Goal: Use online tool/utility: Utilize a website feature to perform a specific function

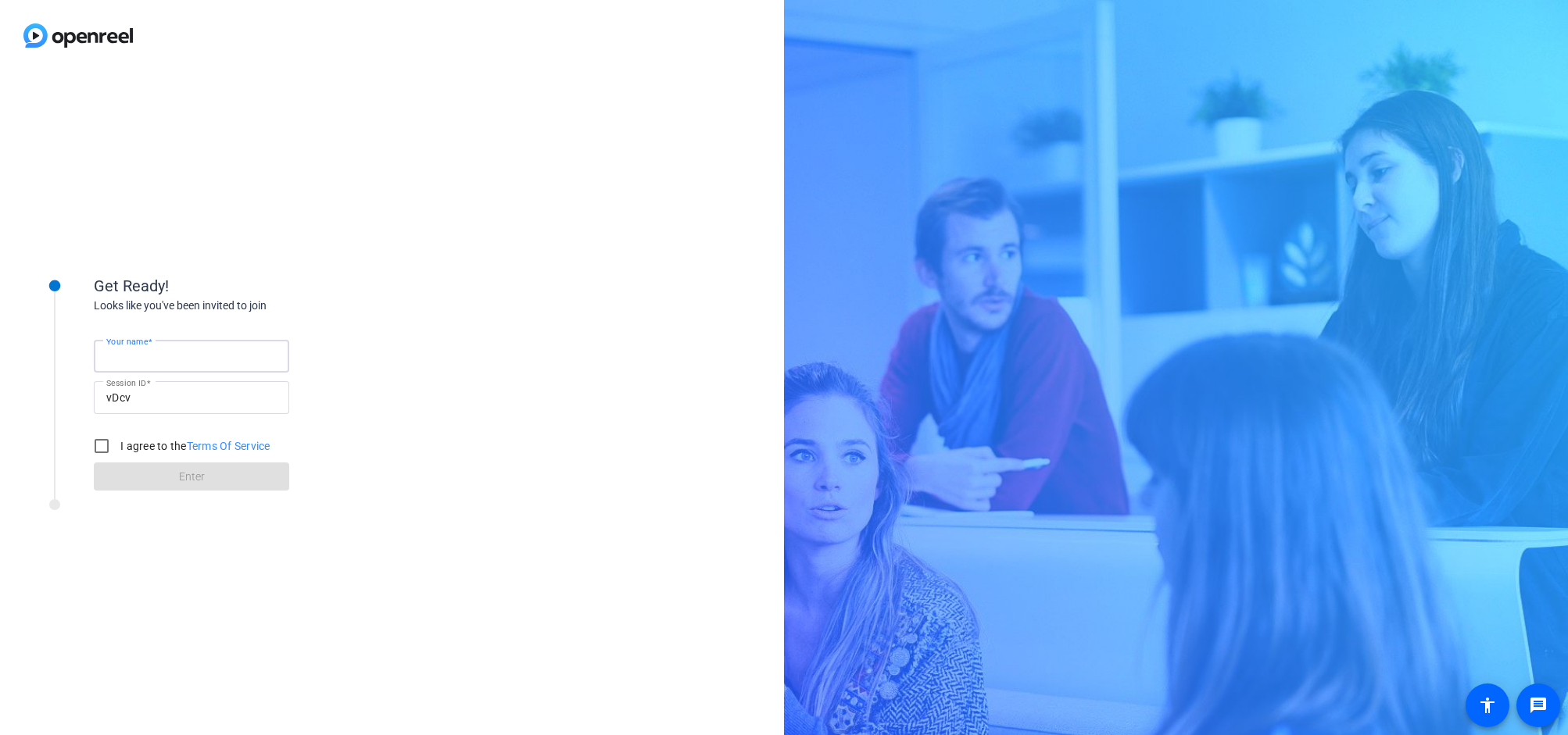
click at [222, 359] on input "Your name" at bounding box center [192, 356] width 171 height 18
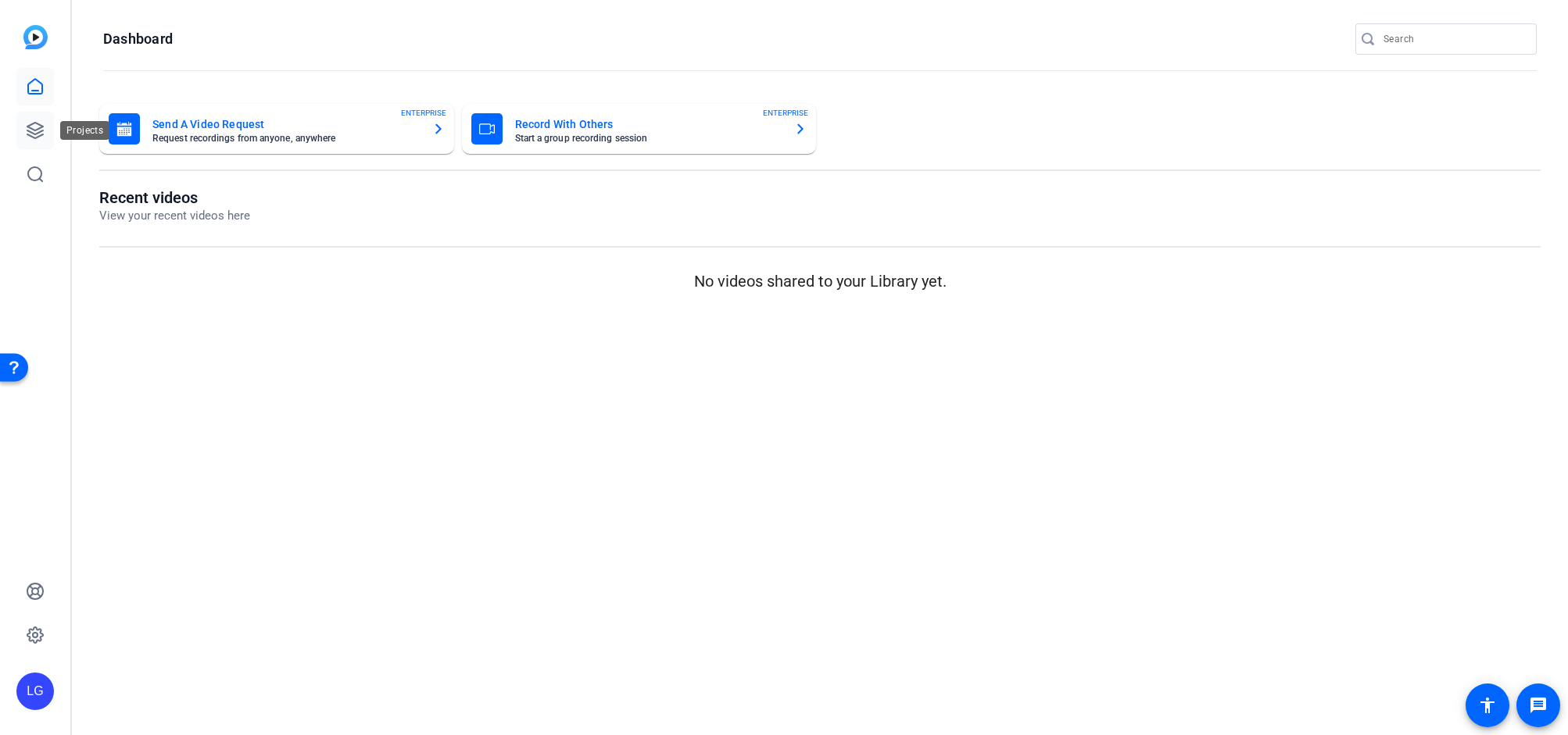
click at [39, 125] on icon at bounding box center [35, 130] width 16 height 16
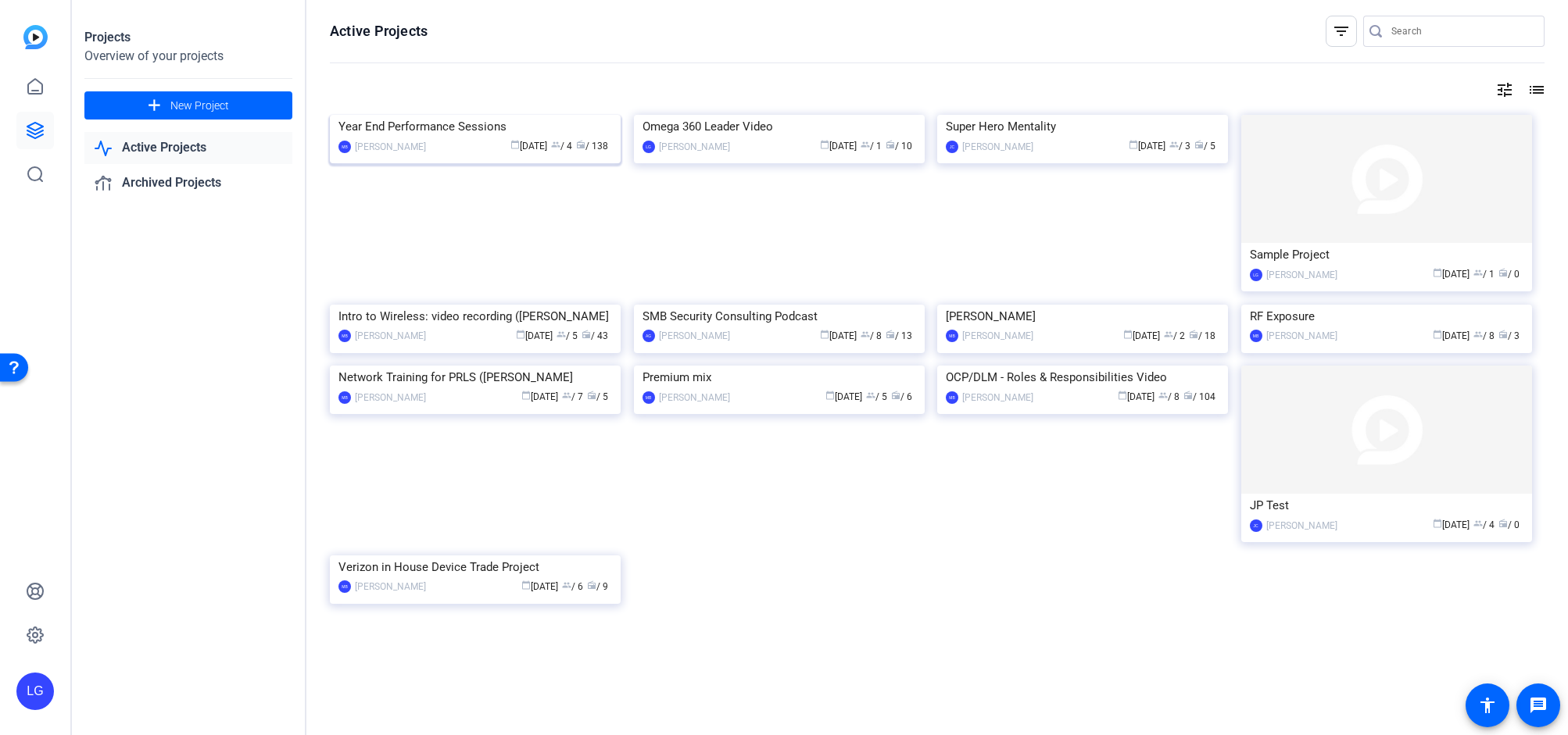
click at [543, 115] on img at bounding box center [475, 115] width 291 height 0
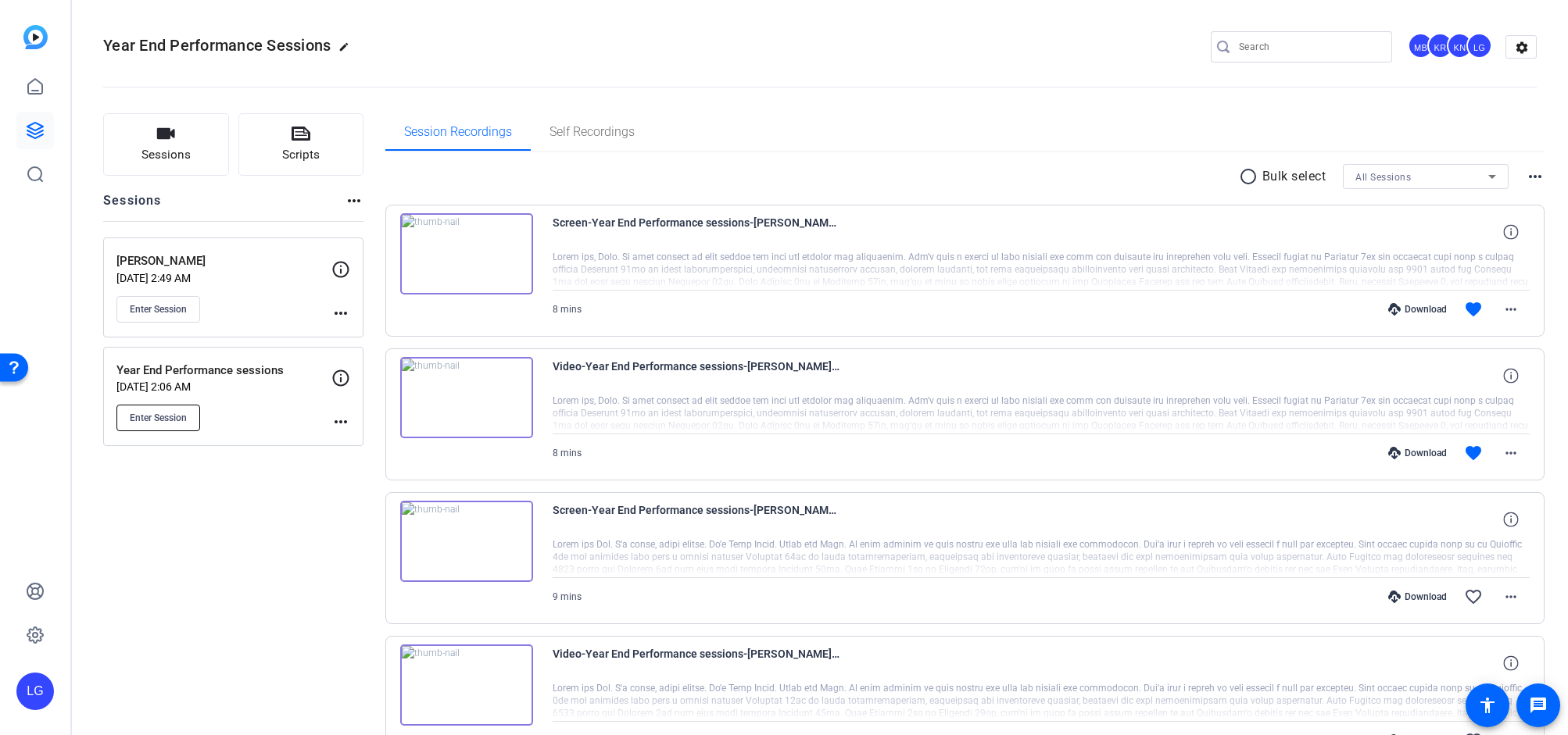
click at [180, 412] on span "Enter Session" at bounding box center [158, 417] width 57 height 13
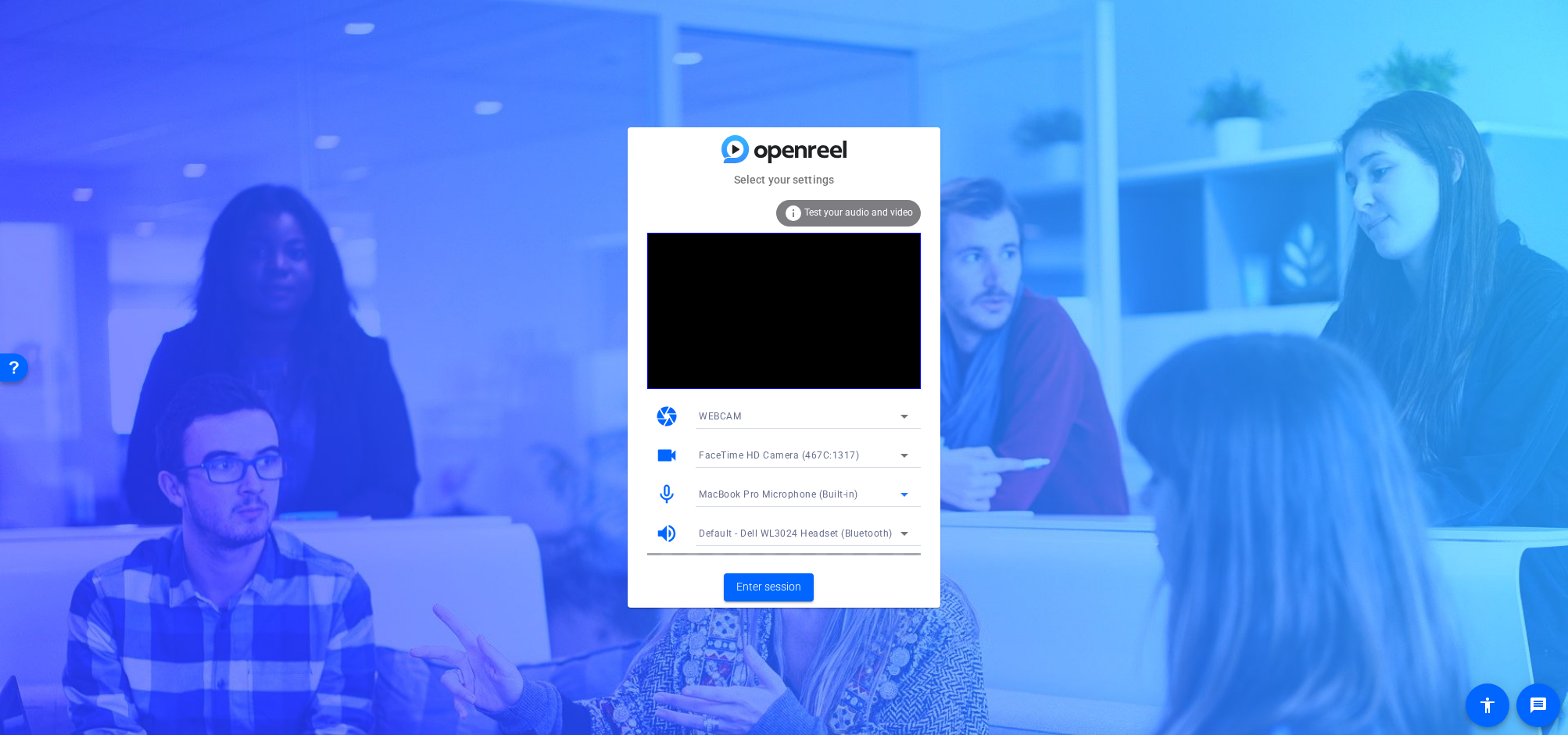
click at [881, 499] on div "MacBook Pro Microphone (Built-in)" at bounding box center [799, 493] width 202 height 19
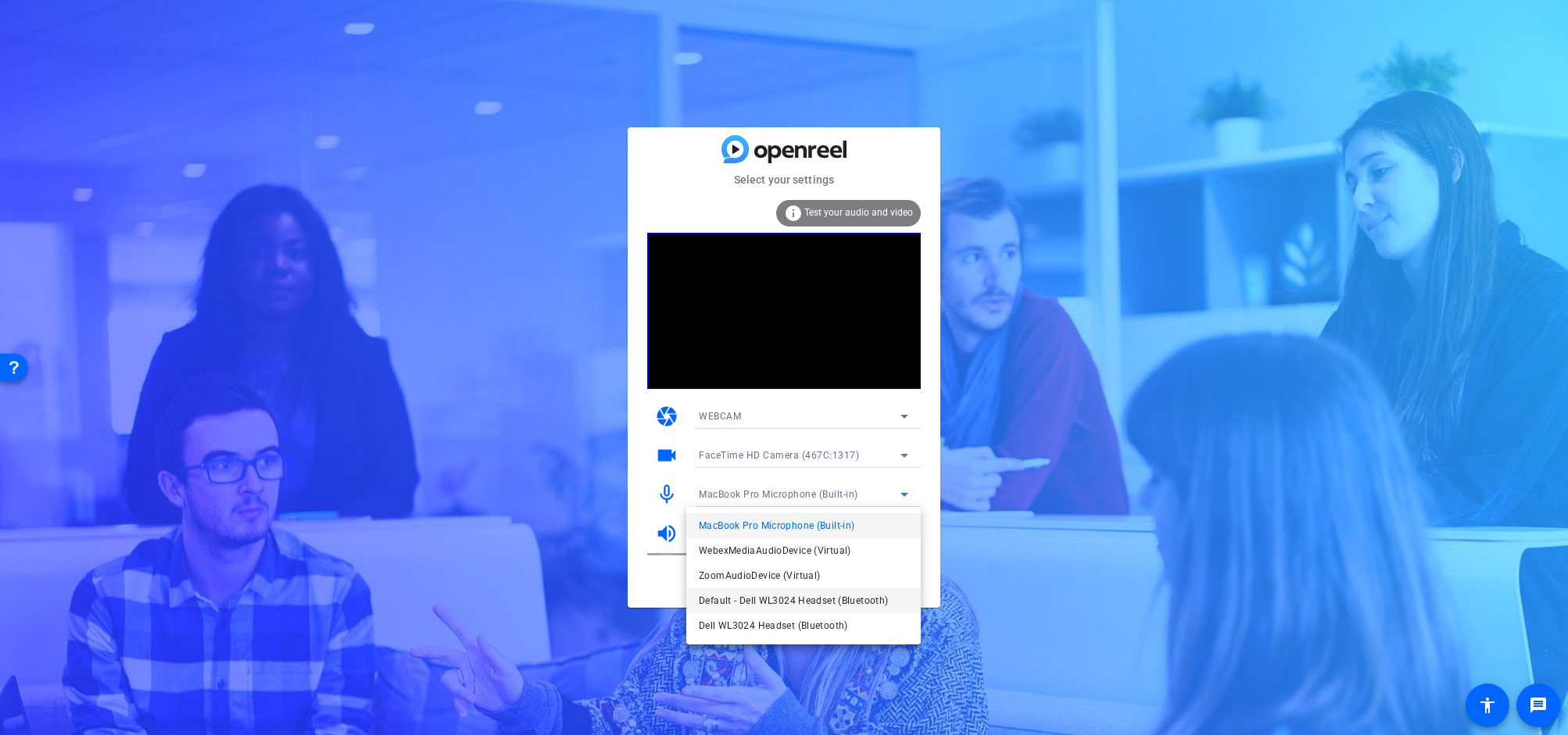
click at [856, 603] on span "Default - Dell WL3024 Headset (Bluetooth)" at bounding box center [793, 600] width 189 height 18
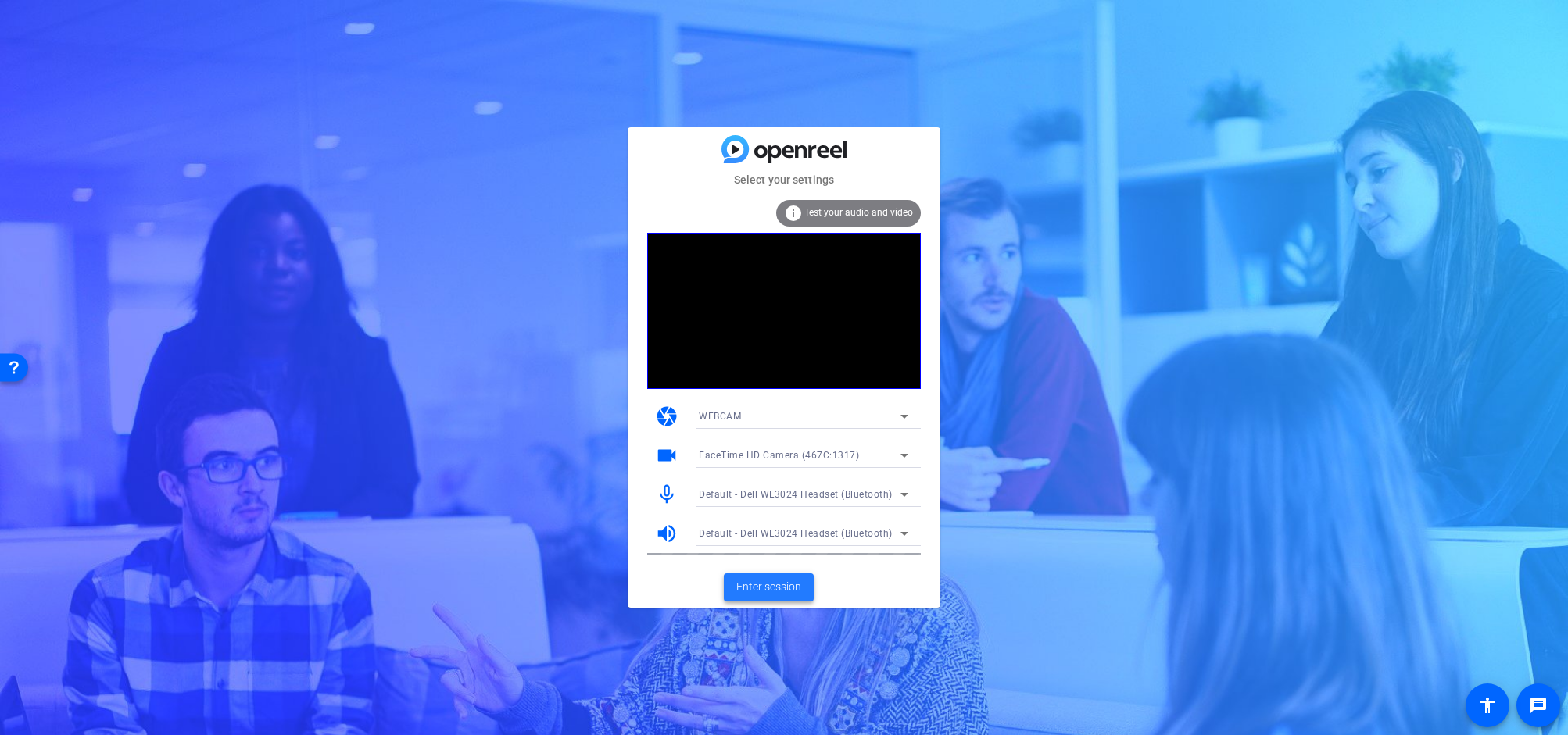
click at [784, 589] on span "Enter session" at bounding box center [769, 587] width 65 height 17
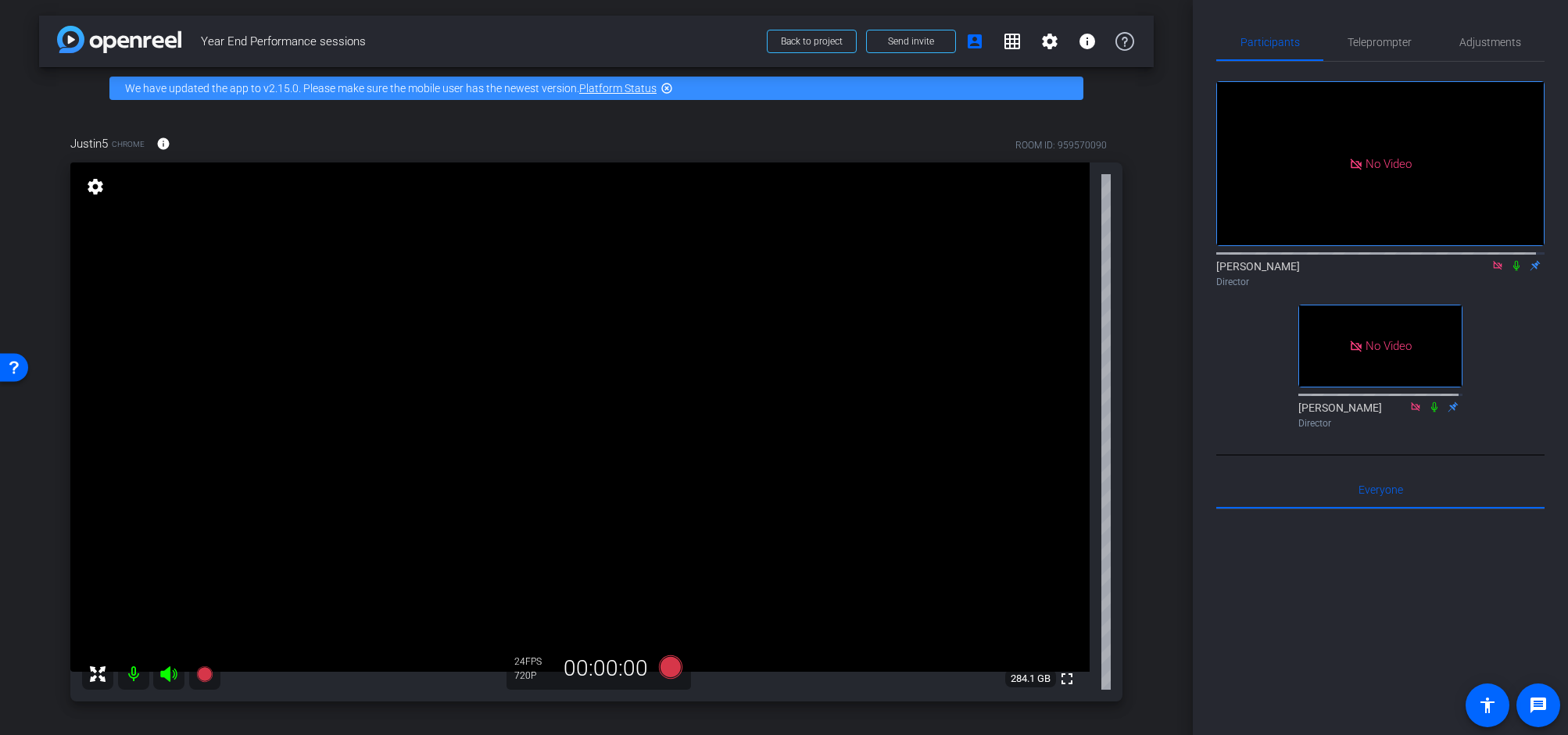
click at [1509, 271] on icon at bounding box center [1515, 265] width 13 height 11
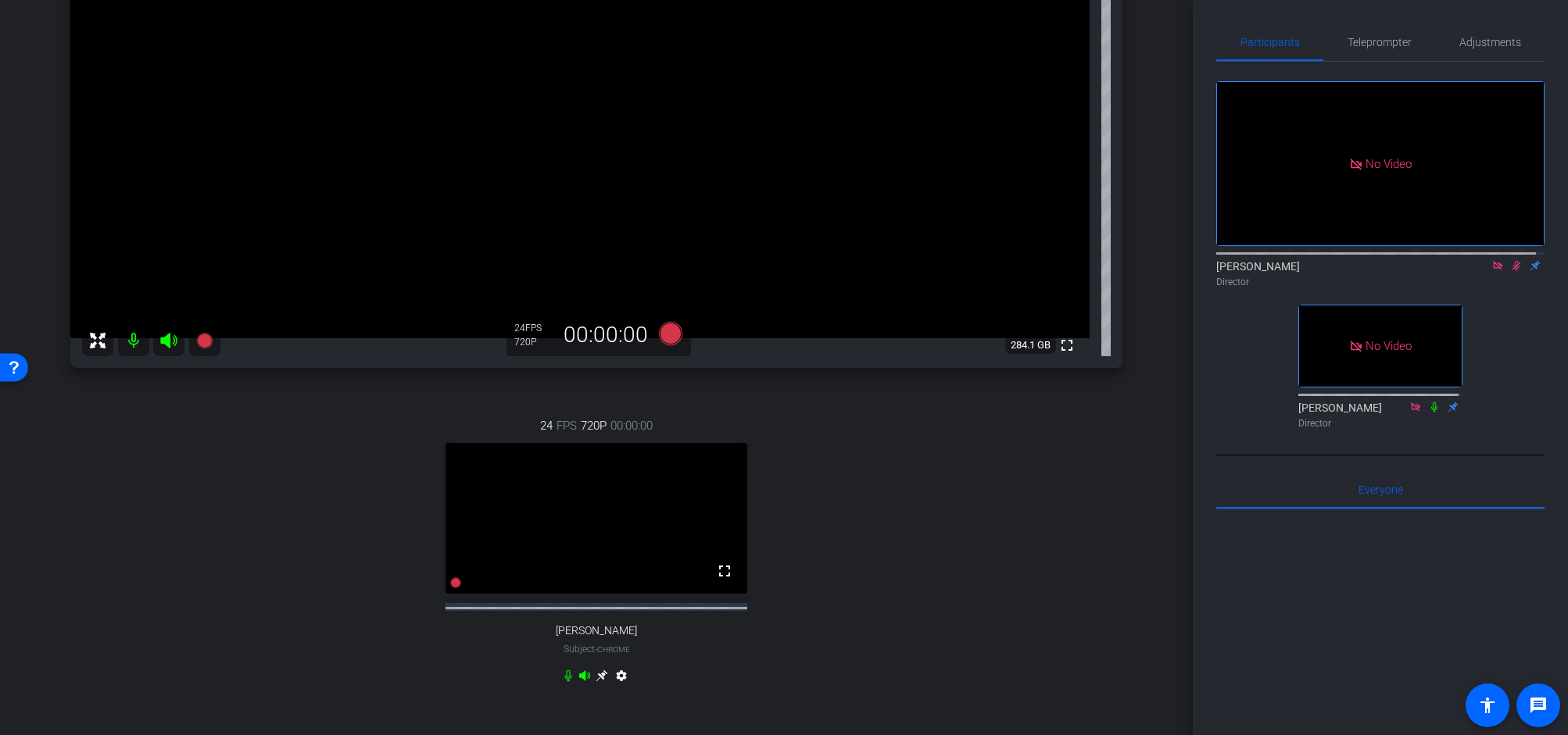
scroll to position [330, 0]
click at [595, 686] on icon at bounding box center [601, 679] width 13 height 13
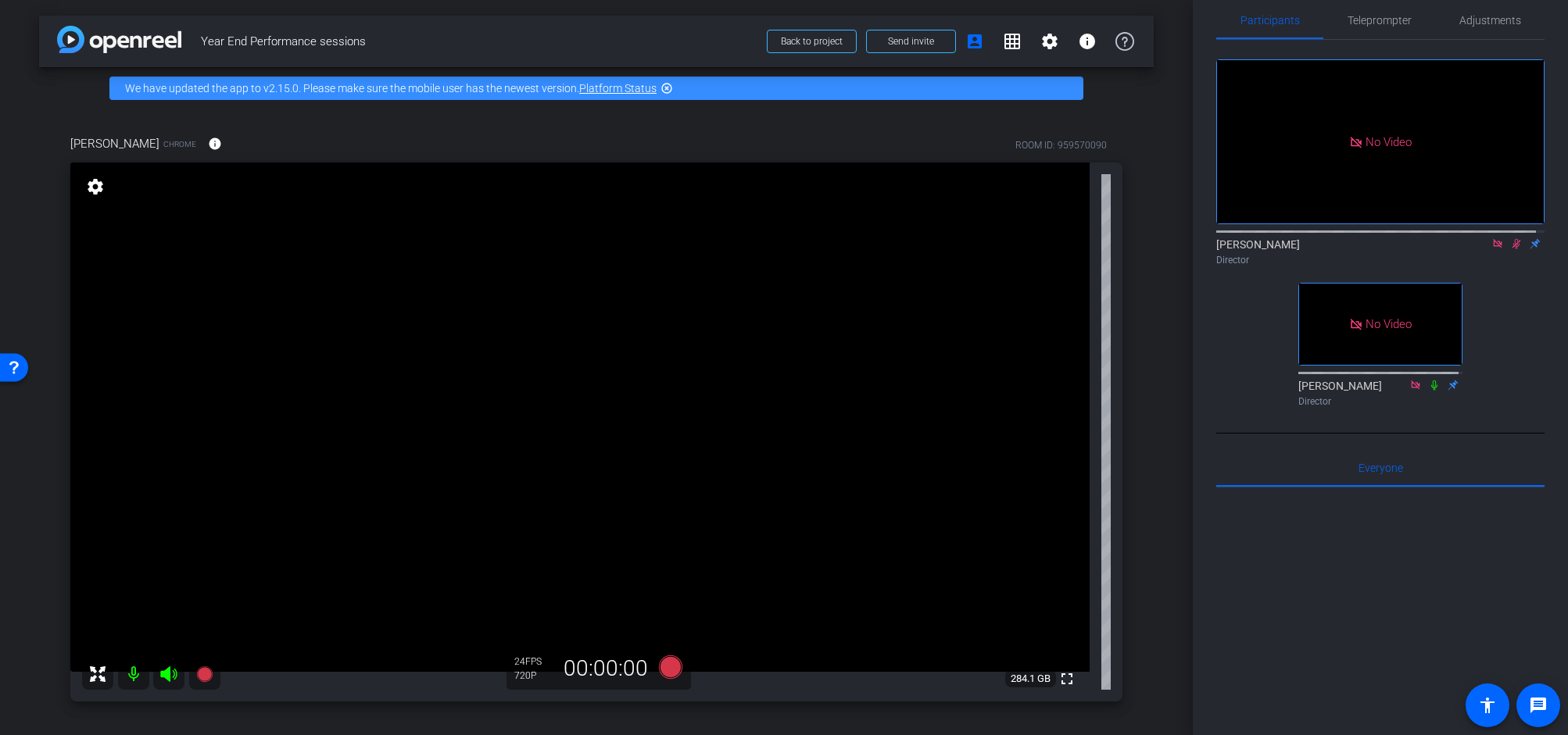
scroll to position [0, 0]
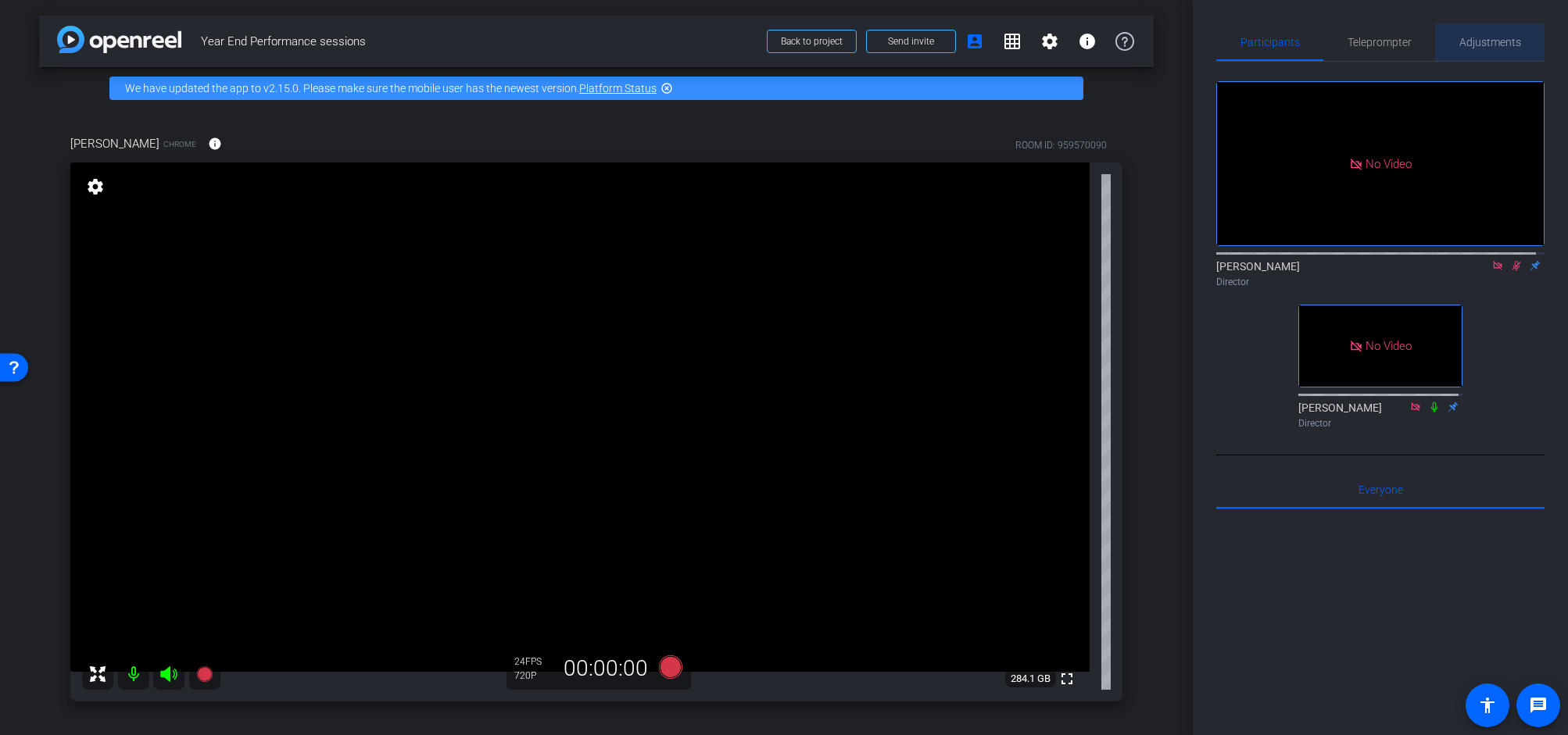
click at [1484, 42] on span "Adjustments" at bounding box center [1490, 42] width 62 height 11
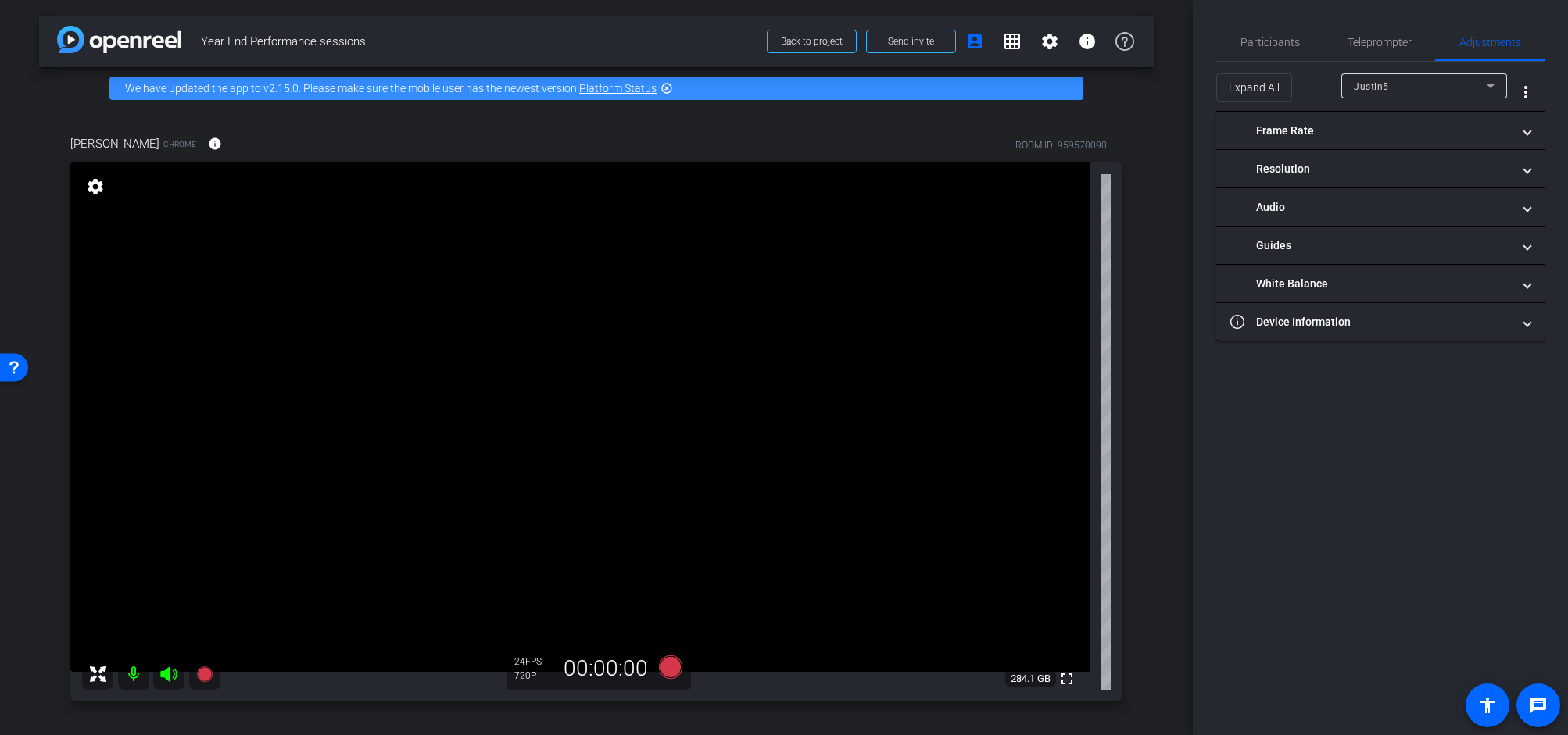
click at [1451, 81] on div "Justin5" at bounding box center [1420, 86] width 133 height 19
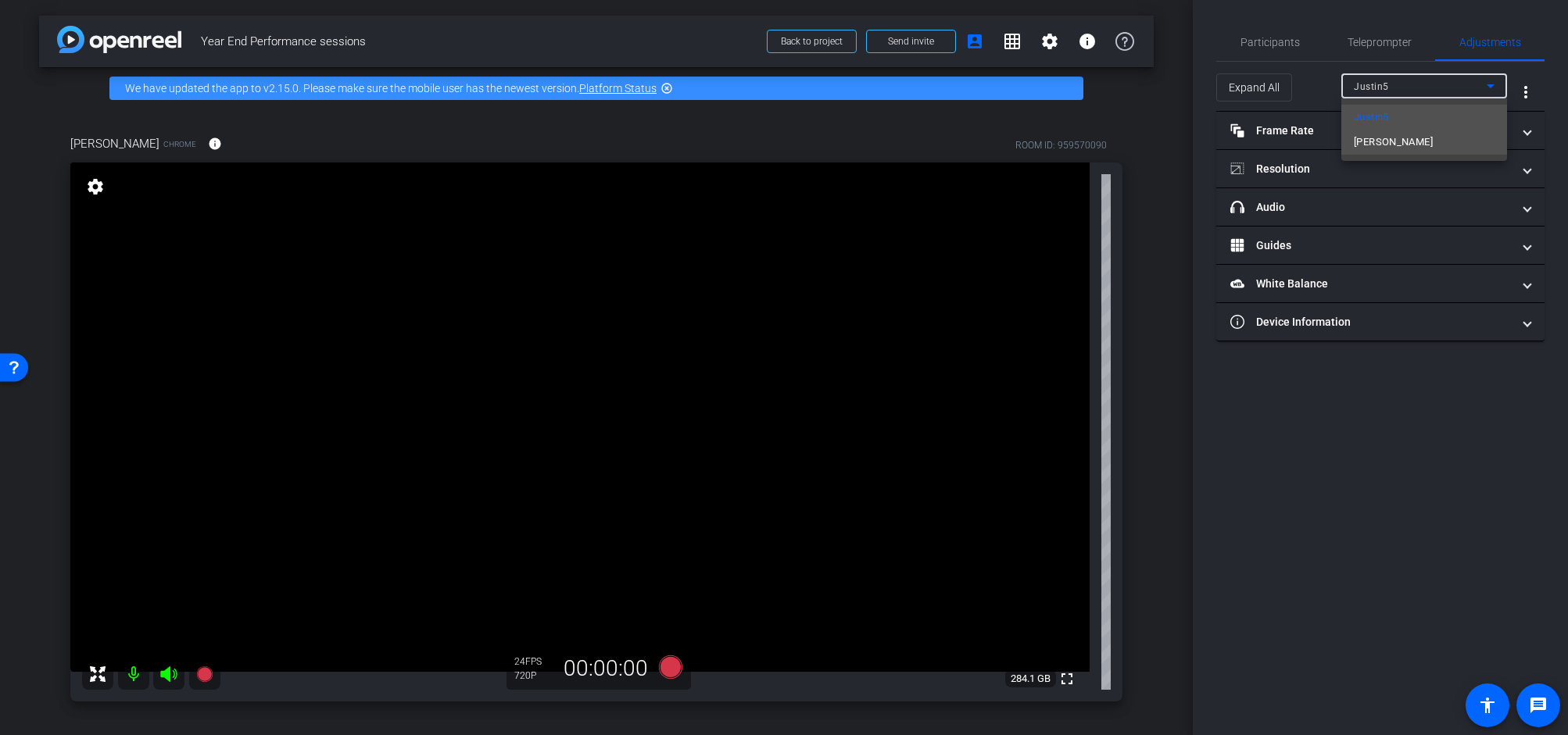
click at [1426, 140] on mat-option "[PERSON_NAME]" at bounding box center [1424, 142] width 166 height 25
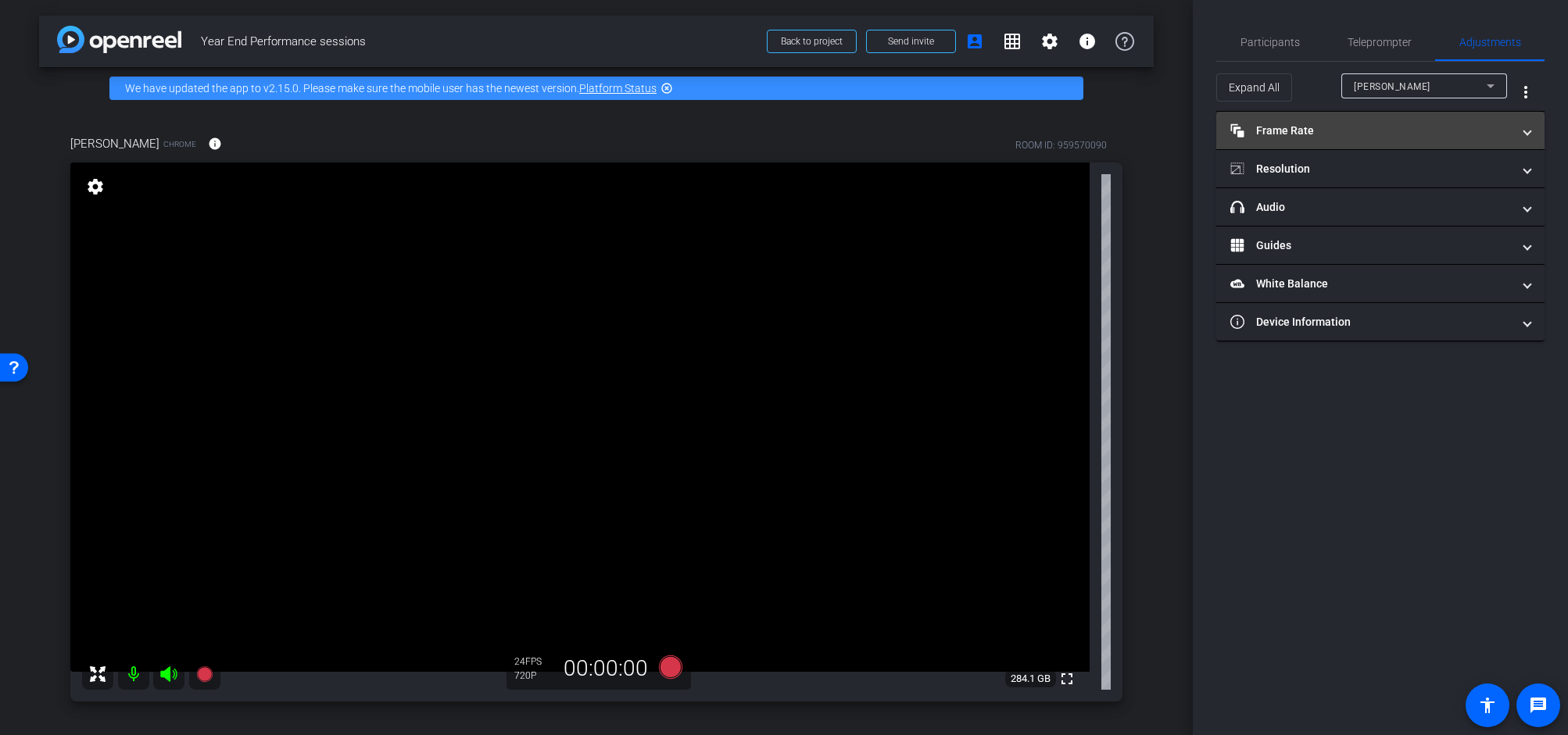
click at [1411, 134] on mat-panel-title "Frame Rate Frame Rate" at bounding box center [1371, 131] width 281 height 17
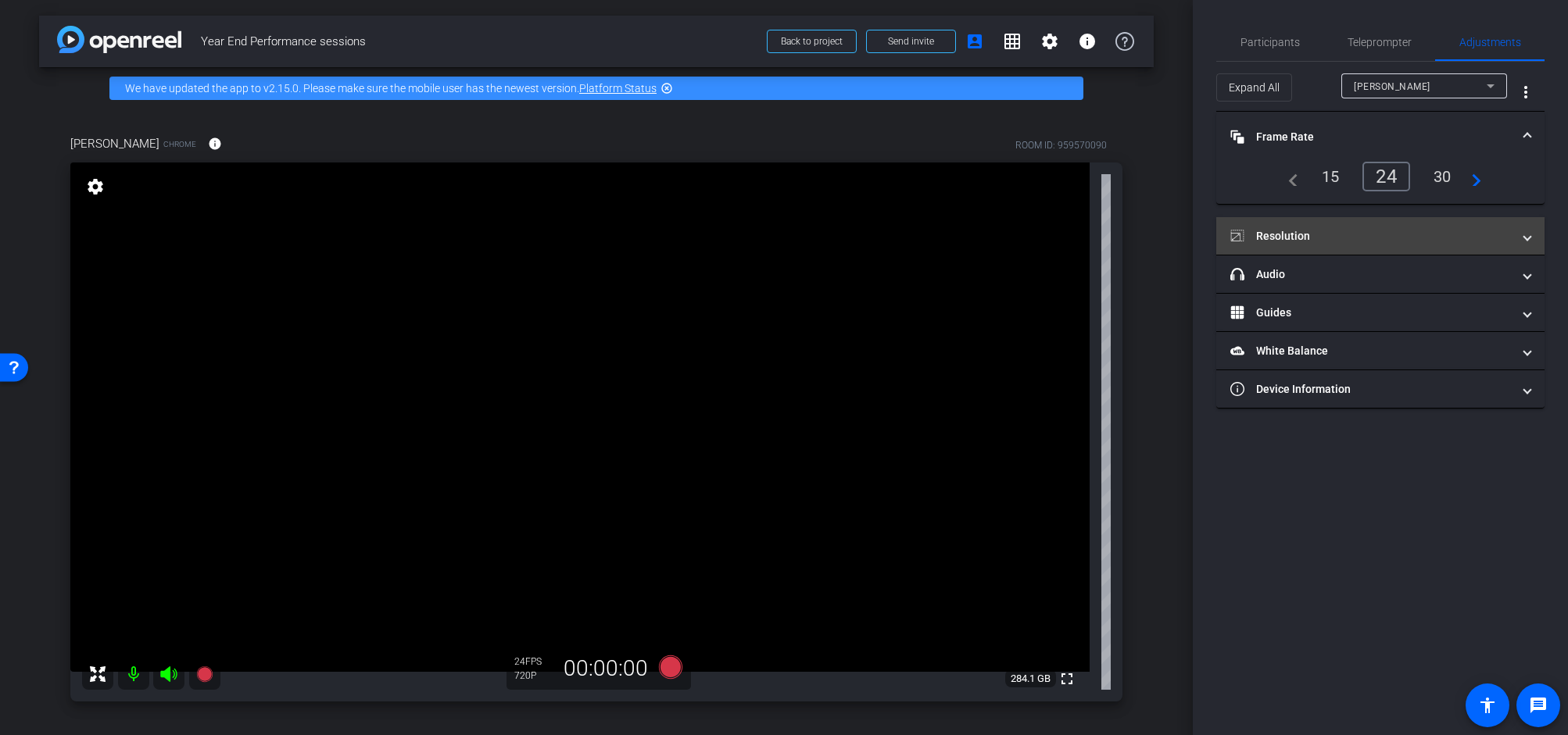
click at [1405, 233] on mat-panel-title "Resolution" at bounding box center [1371, 237] width 281 height 17
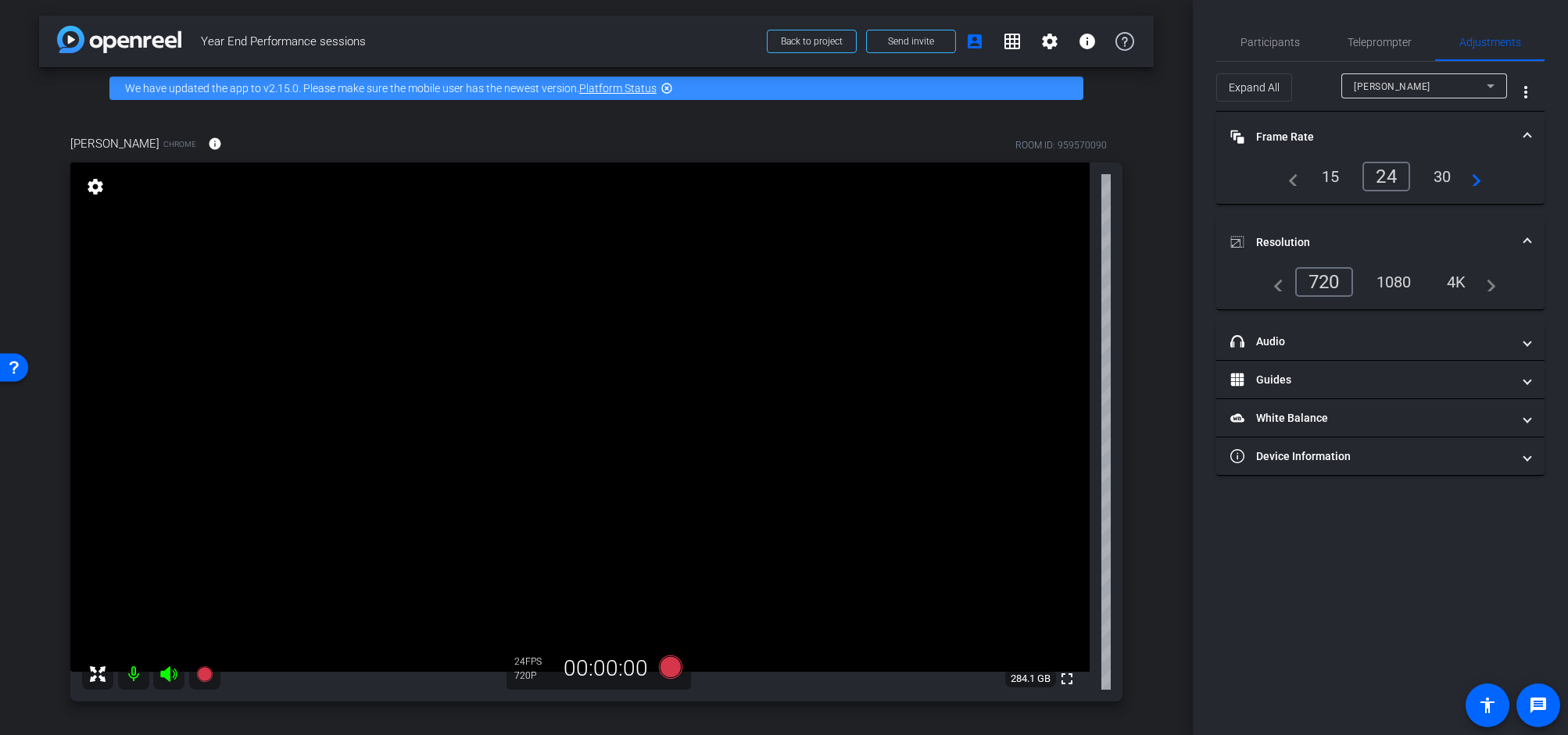
click at [1401, 288] on div "1080" at bounding box center [1394, 282] width 59 height 27
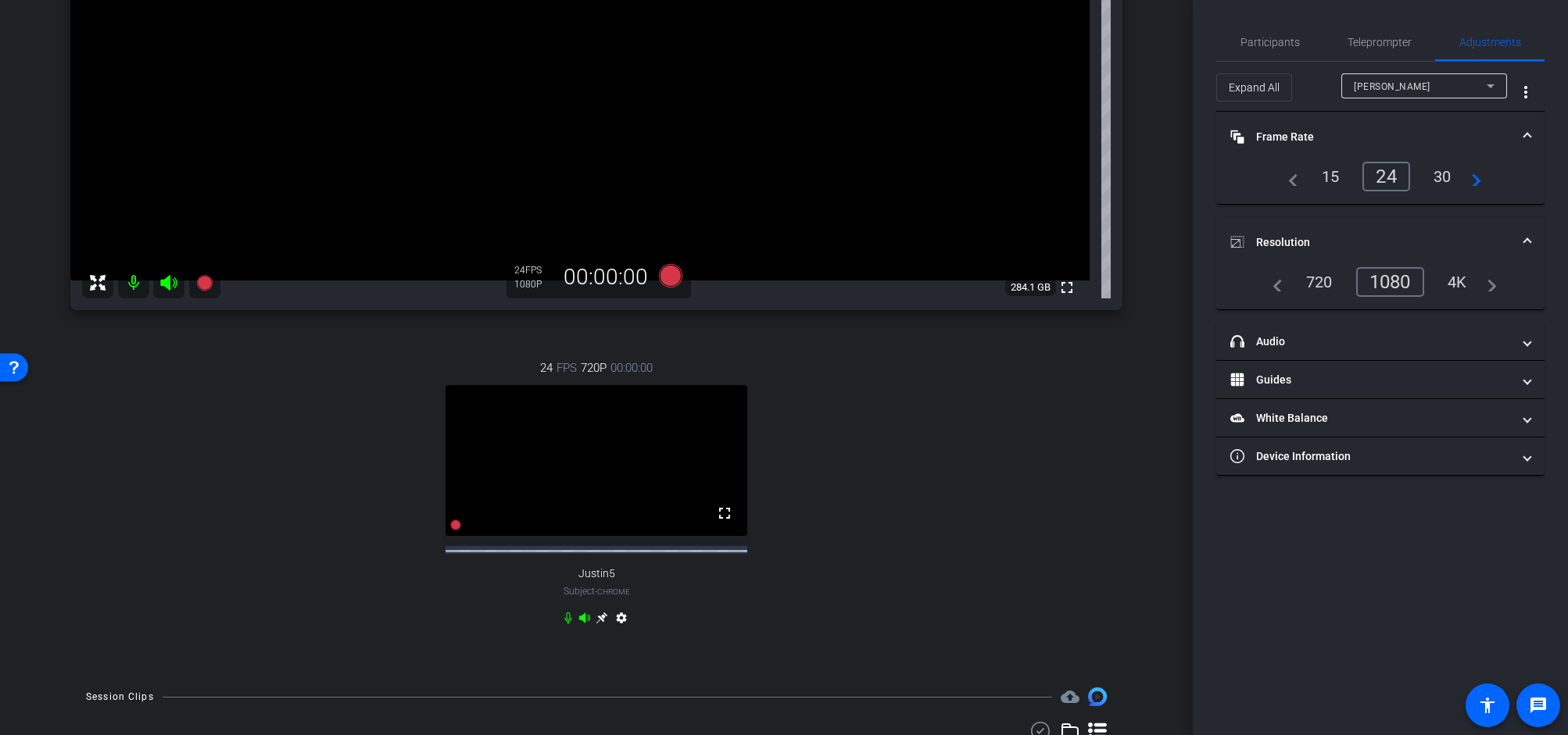
scroll to position [149, 0]
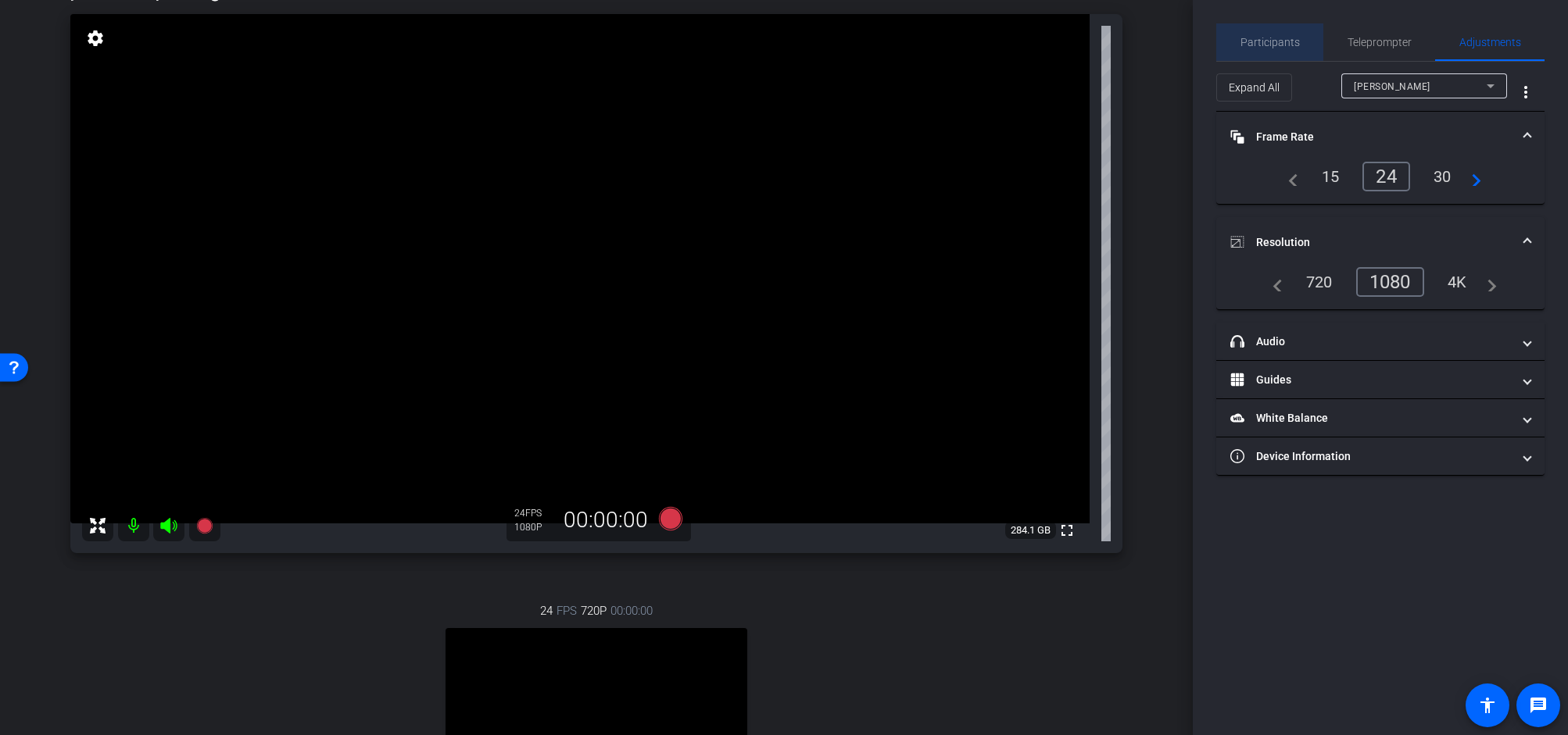
click at [1290, 44] on span "Participants" at bounding box center [1269, 42] width 59 height 11
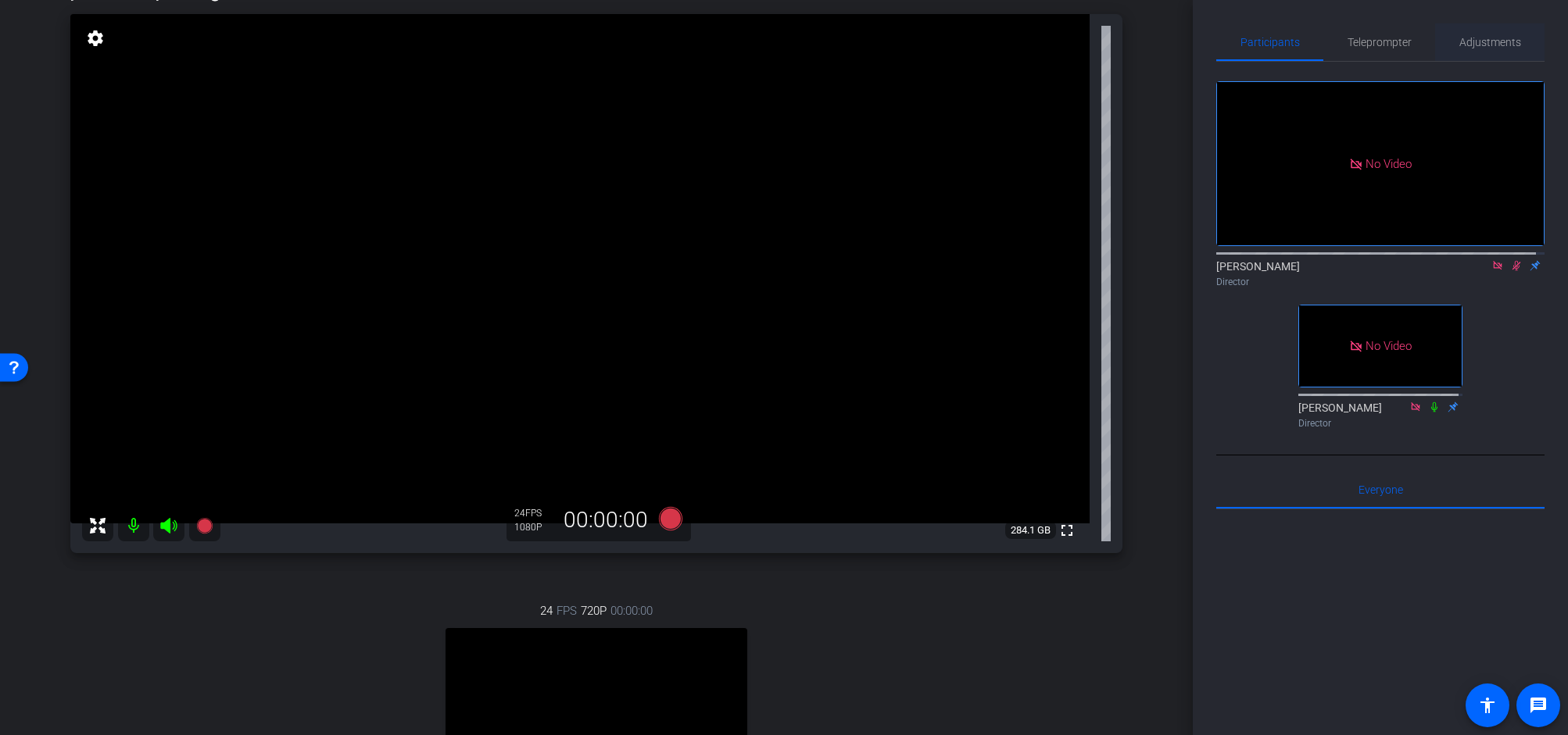
click at [1508, 43] on span "Adjustments" at bounding box center [1490, 42] width 62 height 11
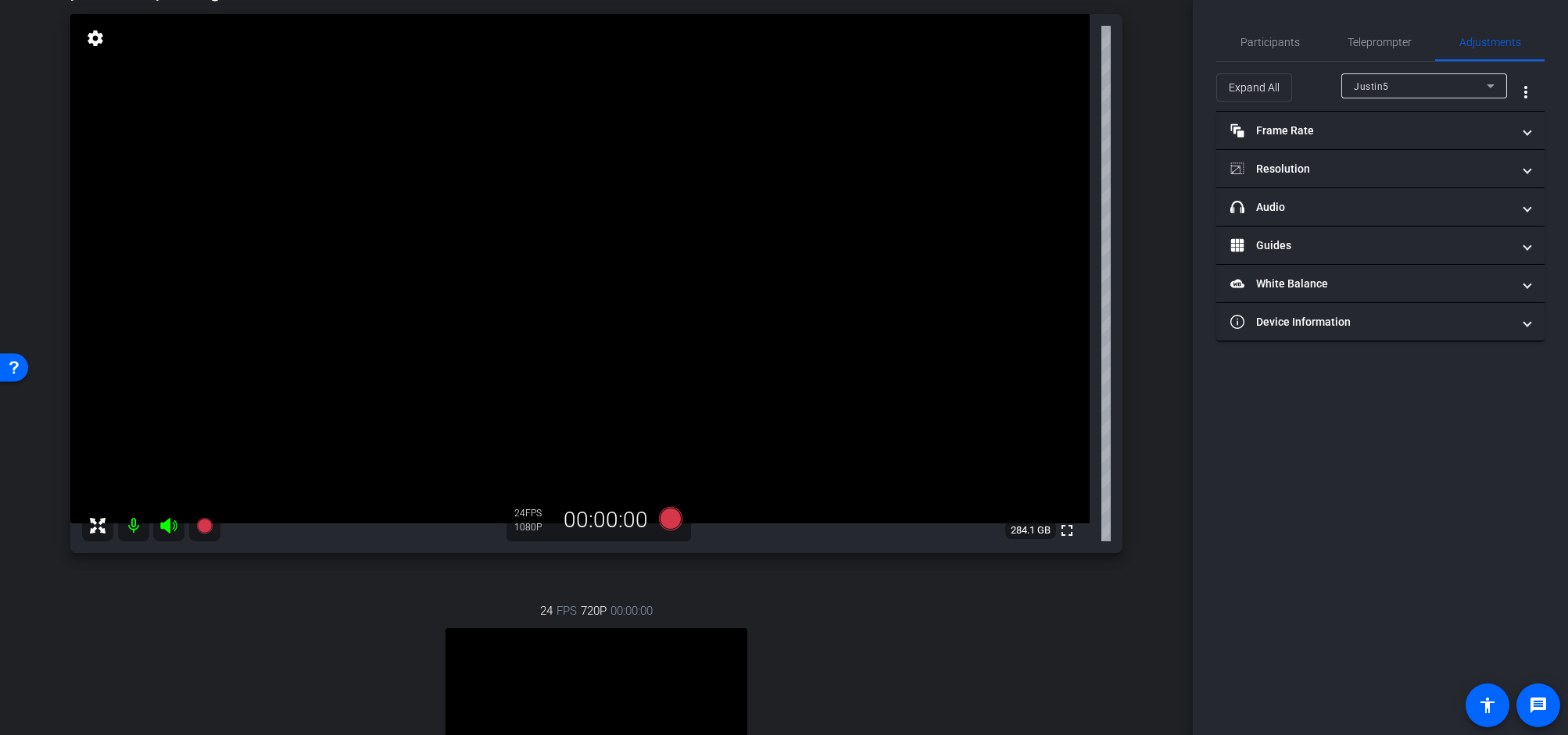
click at [1468, 79] on div "Justin5" at bounding box center [1420, 86] width 133 height 19
click at [1460, 146] on mat-option "[PERSON_NAME]" at bounding box center [1424, 142] width 166 height 25
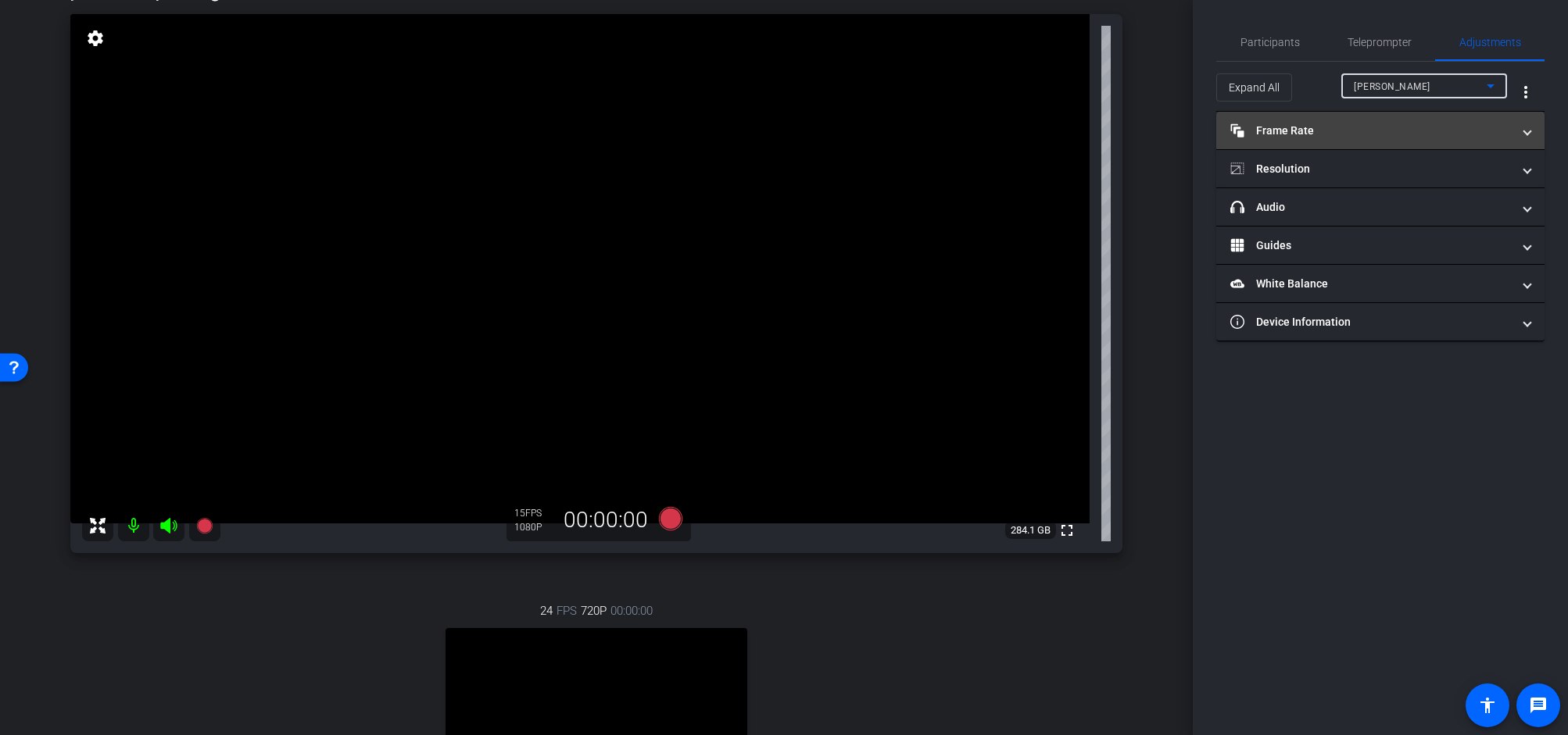
click at [1393, 121] on mat-expansion-panel-header "Frame Rate Frame Rate" at bounding box center [1380, 130] width 328 height 38
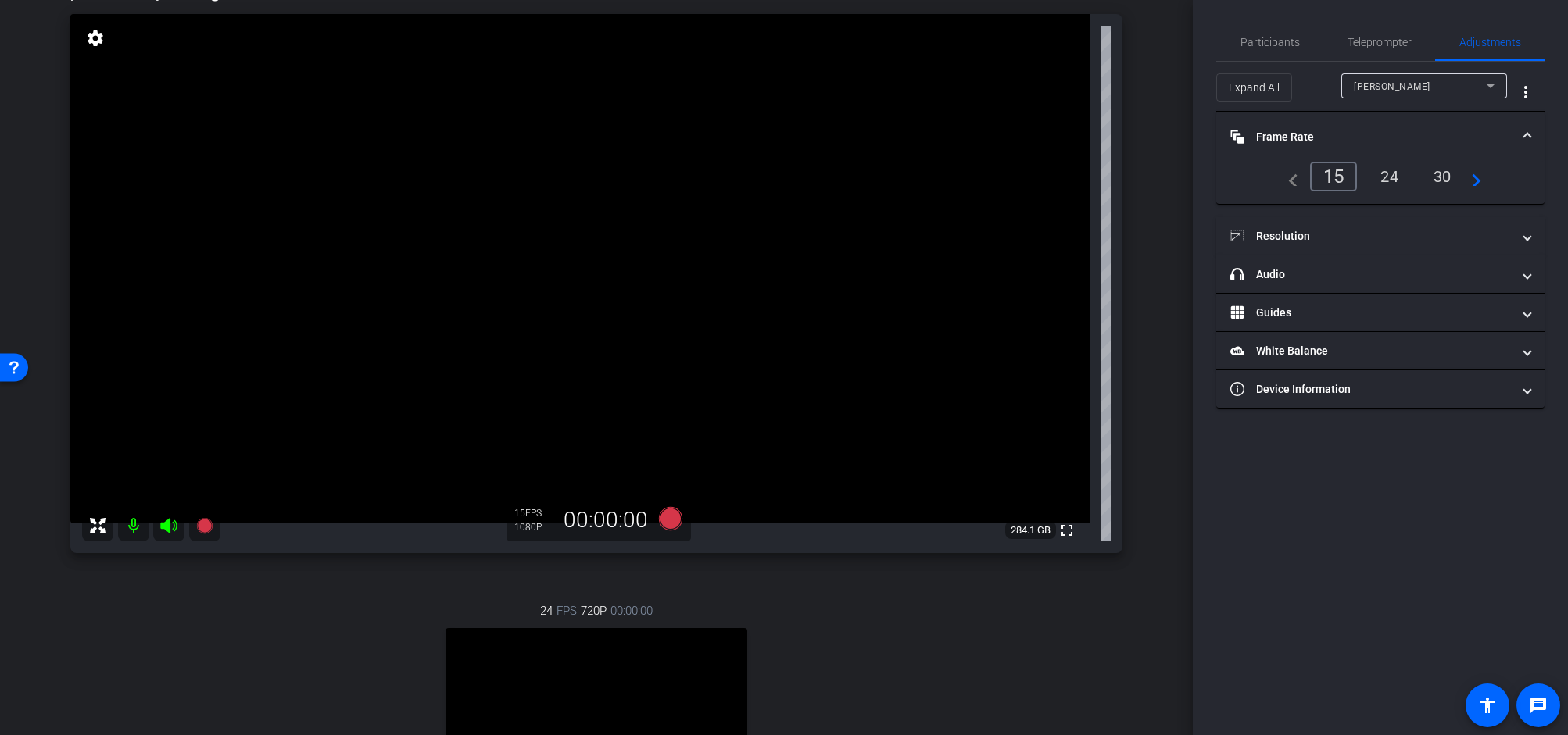
click at [1402, 181] on div "24" at bounding box center [1389, 176] width 42 height 27
click at [1259, 42] on span "Participants" at bounding box center [1269, 42] width 59 height 11
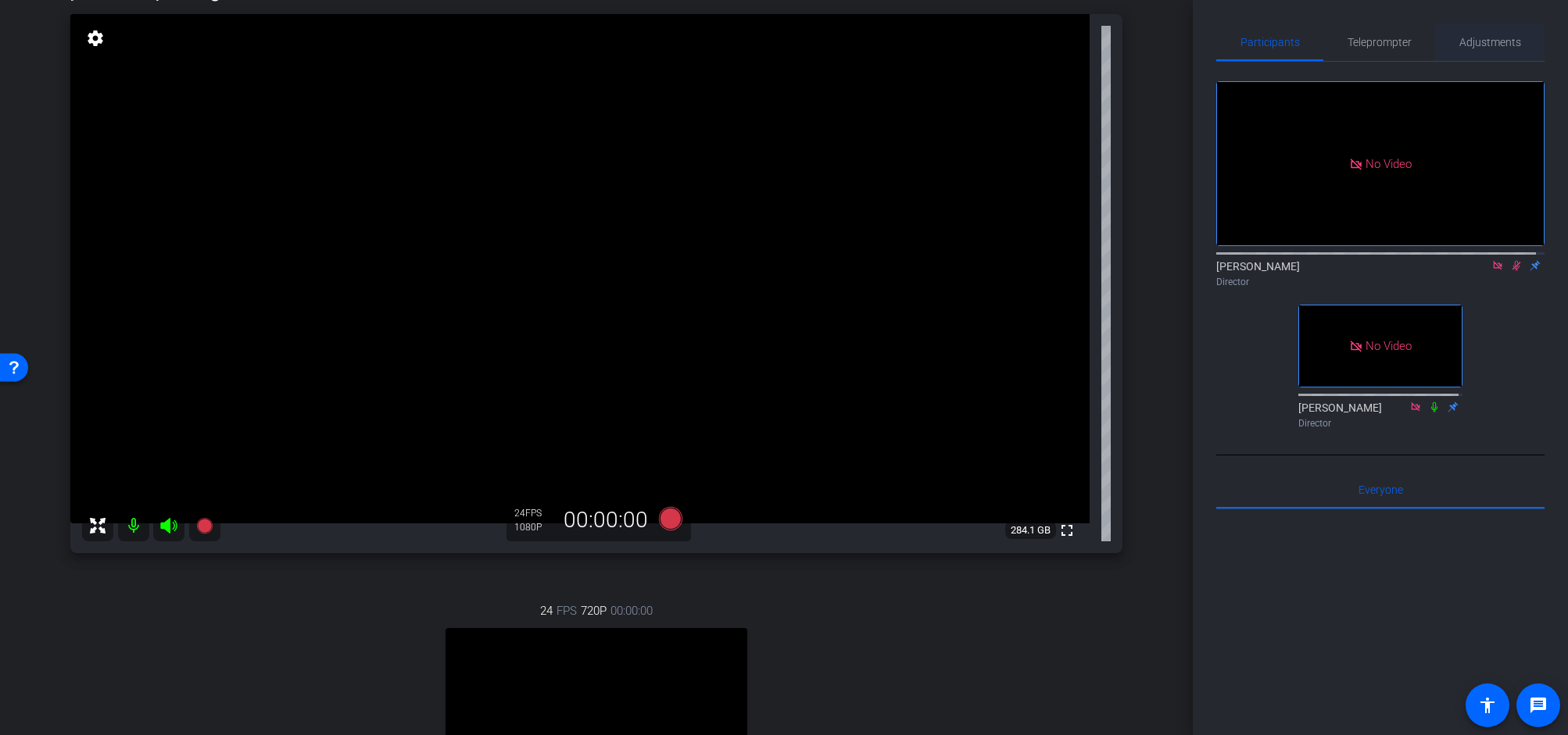
click at [1475, 41] on span "Adjustments" at bounding box center [1490, 42] width 62 height 11
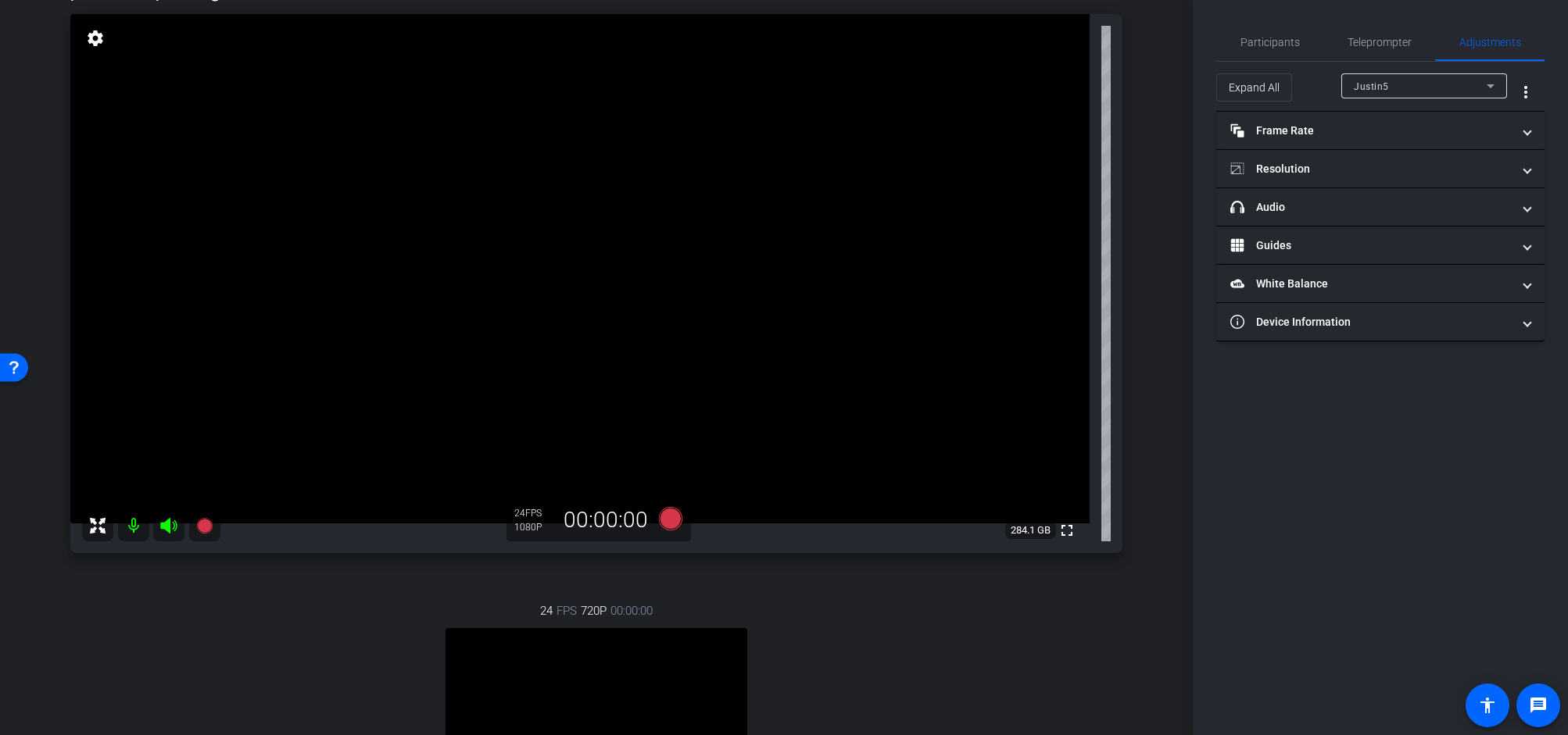
click at [1376, 90] on span "Justin5" at bounding box center [1371, 86] width 35 height 11
click at [1396, 140] on span "[PERSON_NAME]" at bounding box center [1393, 142] width 79 height 18
click at [1291, 47] on span "Participants" at bounding box center [1269, 42] width 59 height 11
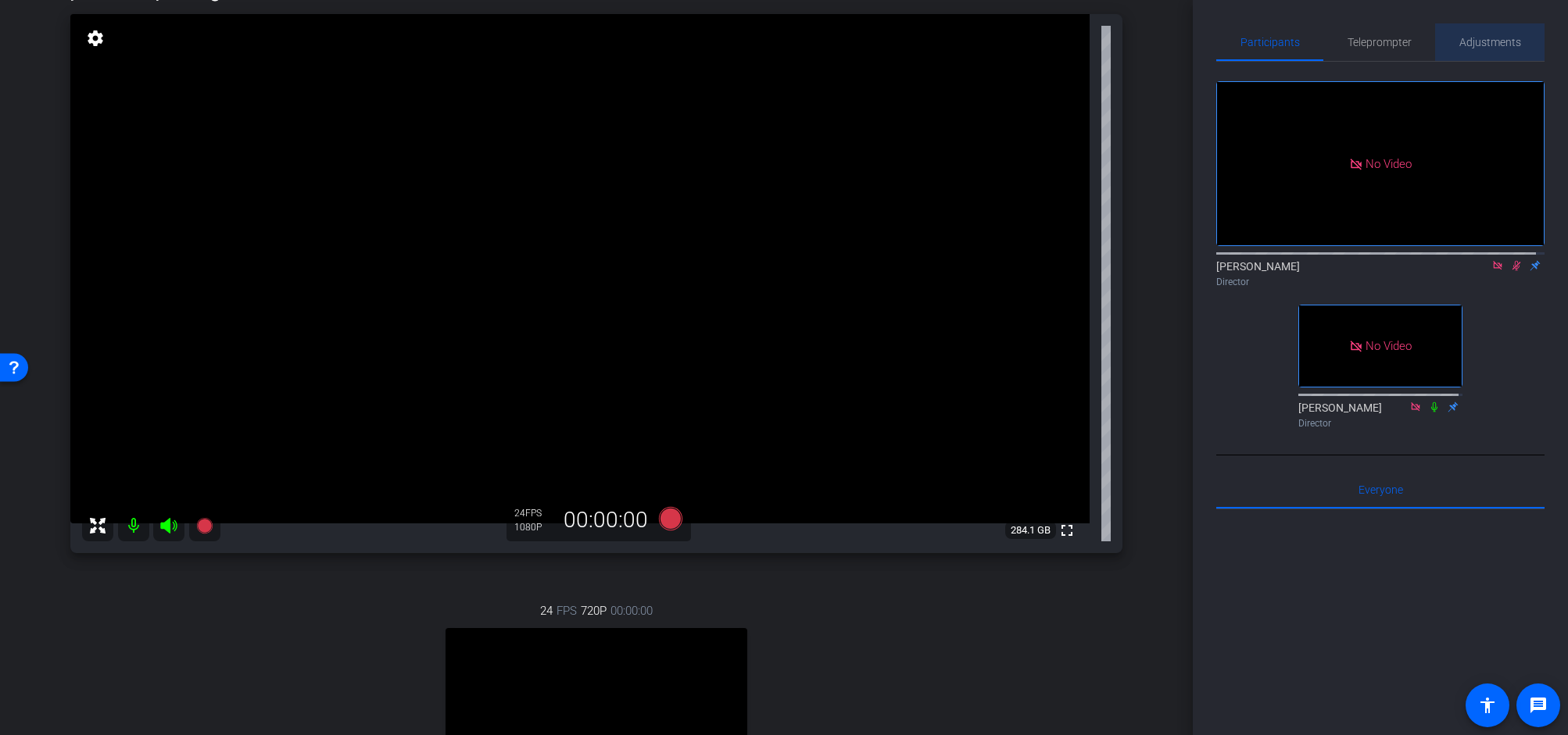
click at [1486, 40] on span "Adjustments" at bounding box center [1490, 42] width 62 height 11
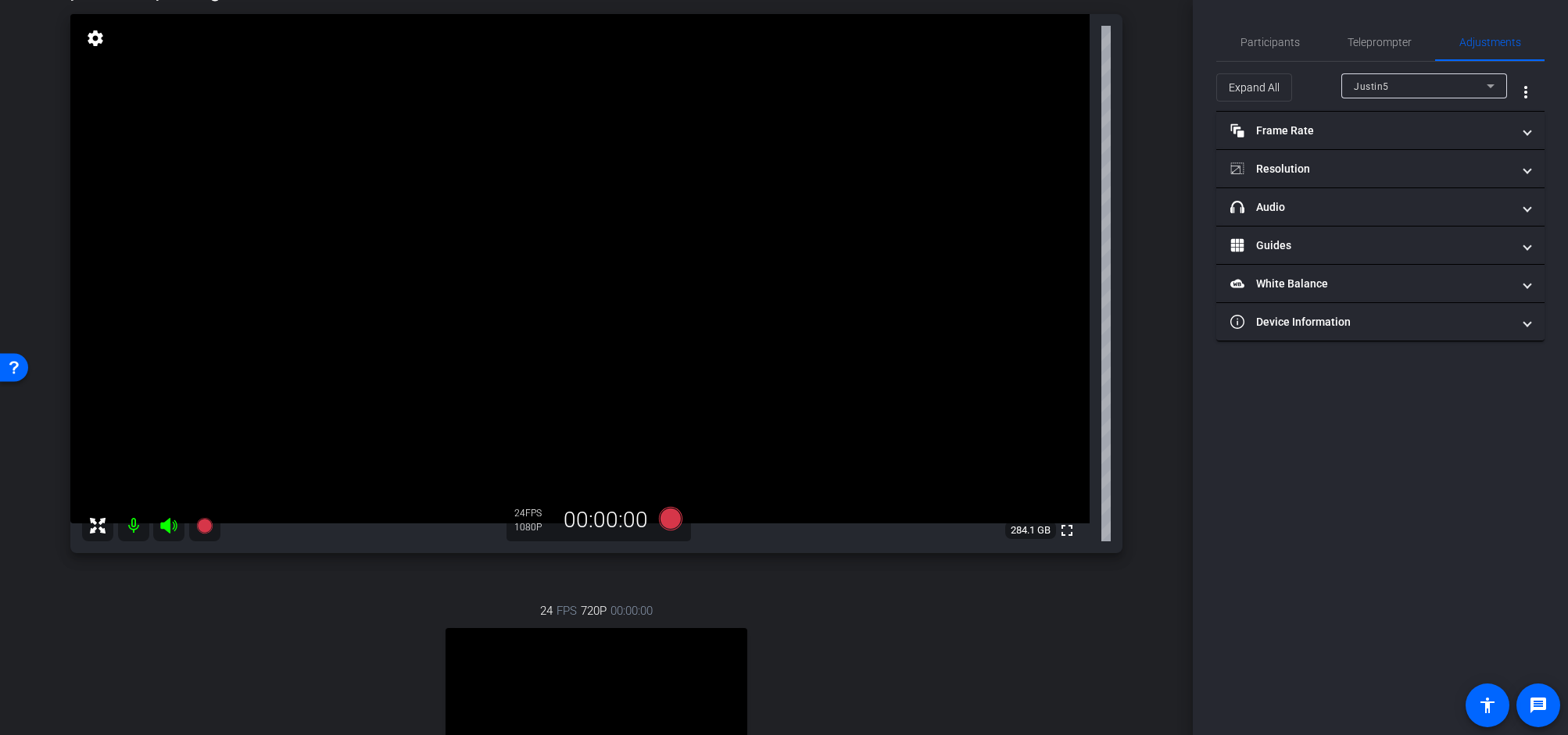
click at [1448, 78] on div "Justin5" at bounding box center [1420, 86] width 133 height 19
click at [1432, 141] on mat-option "[PERSON_NAME]" at bounding box center [1424, 142] width 166 height 25
click at [1300, 48] on div "Participants" at bounding box center [1269, 42] width 107 height 38
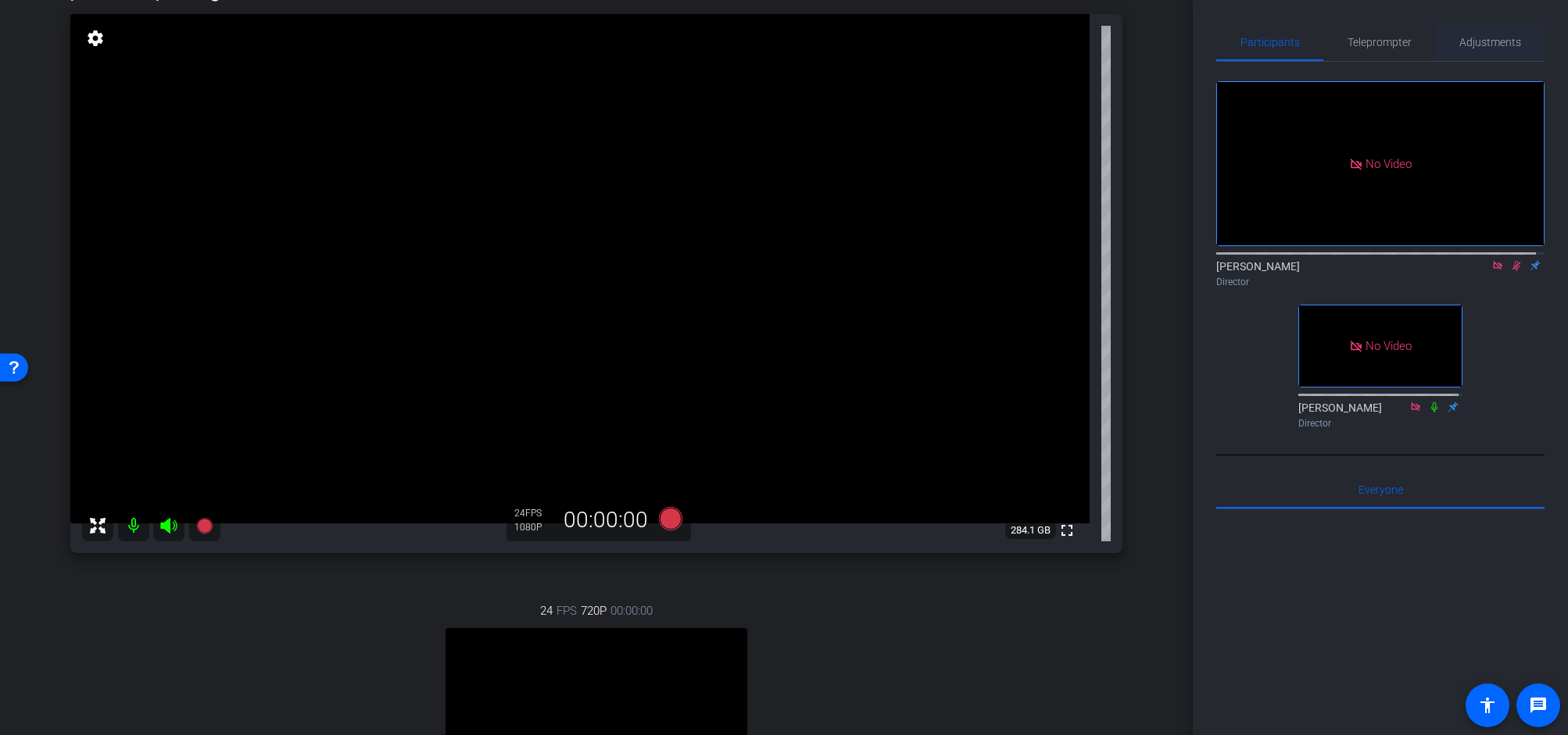
click at [1487, 46] on span "Adjustments" at bounding box center [1490, 42] width 62 height 11
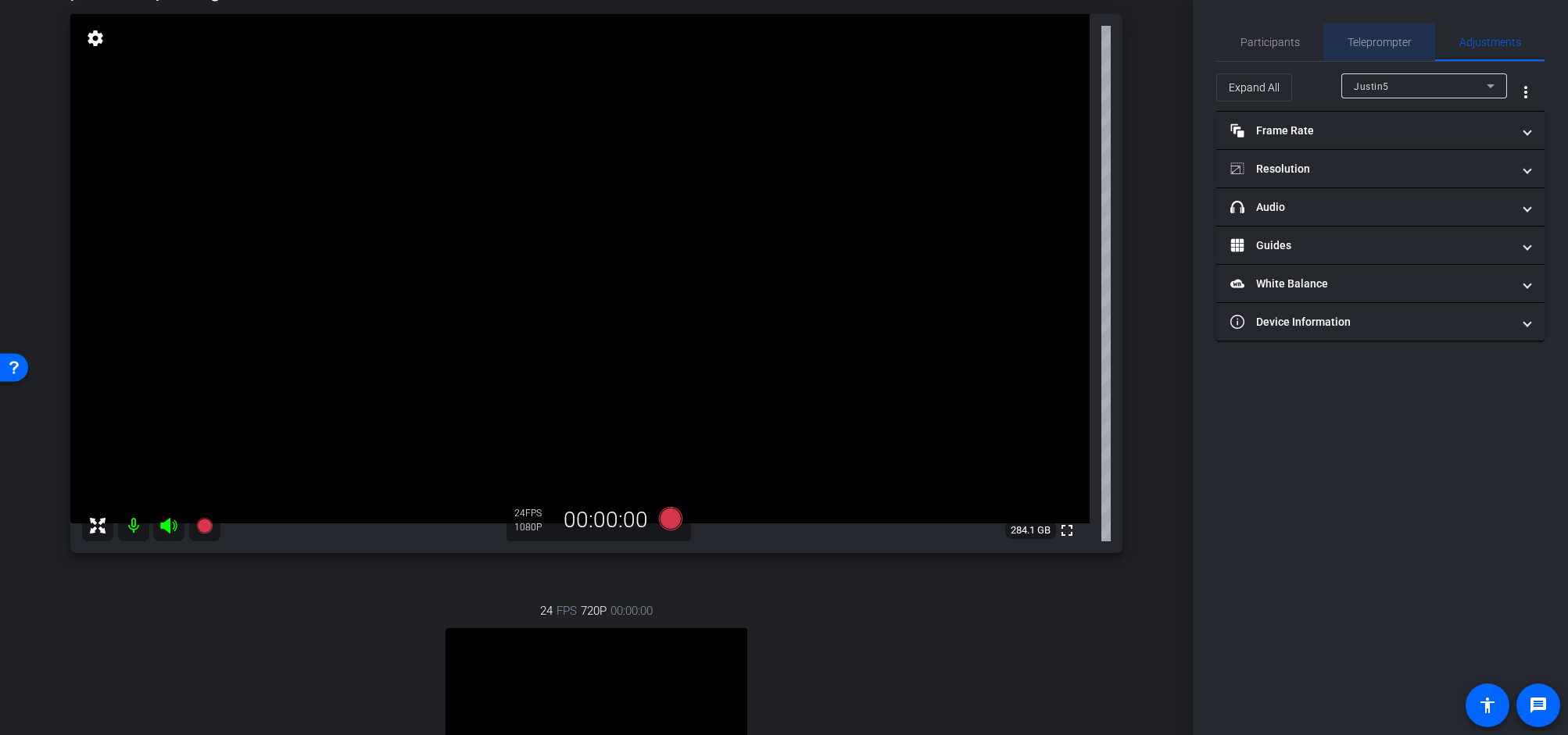
click at [1416, 41] on div "Teleprompter" at bounding box center [1379, 42] width 112 height 38
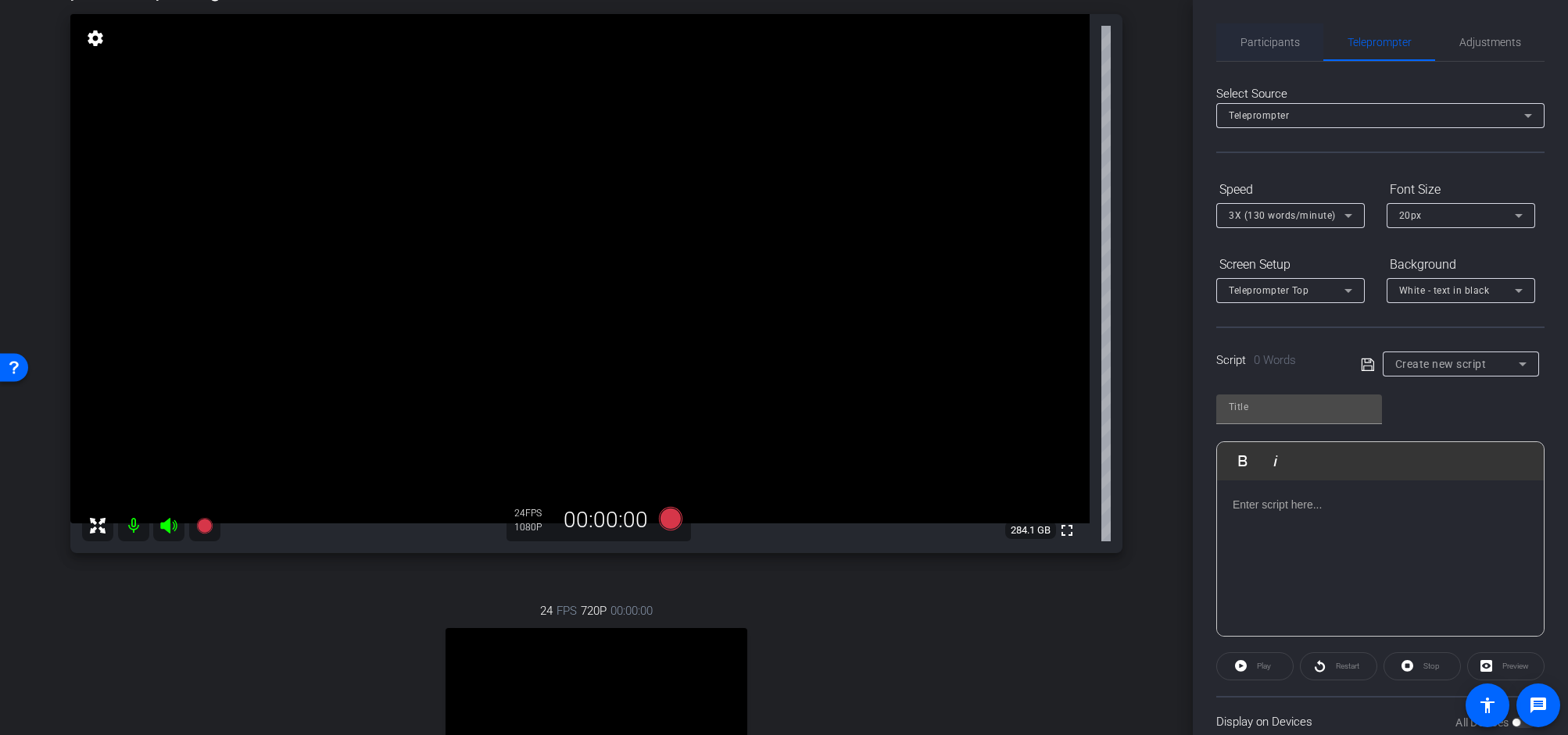
click at [1290, 37] on span "Participants" at bounding box center [1269, 42] width 59 height 11
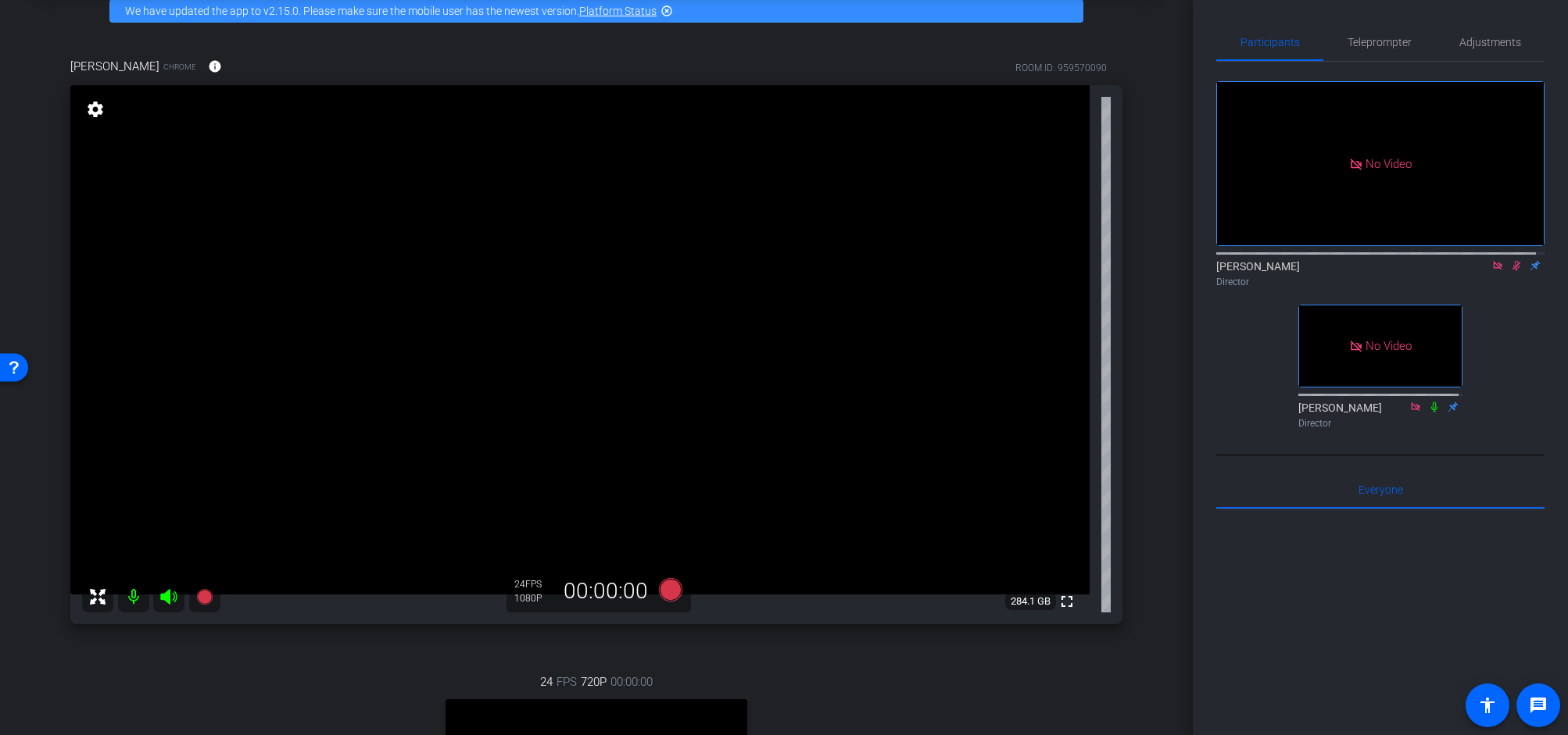
scroll to position [6, 0]
